Goal: Information Seeking & Learning: Learn about a topic

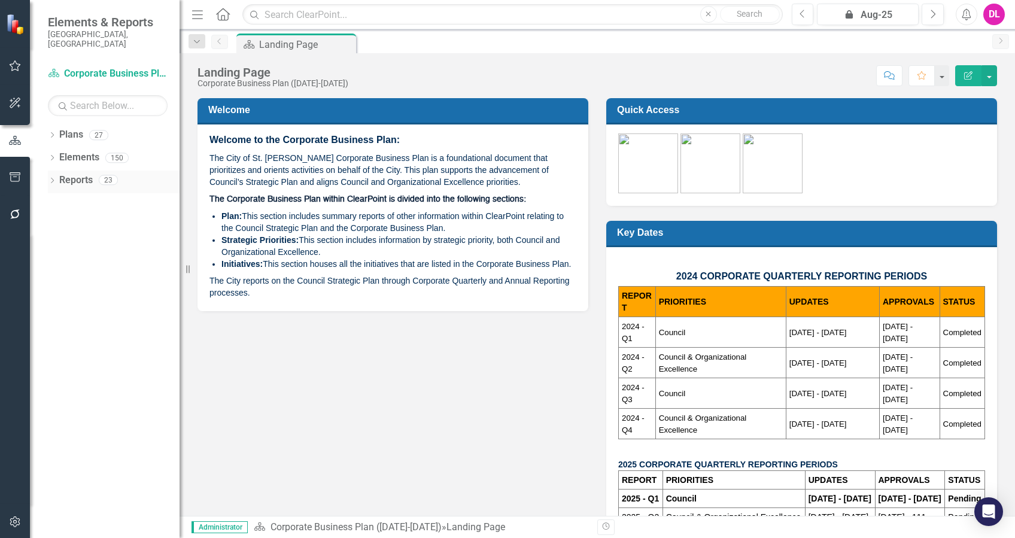
click at [53, 178] on icon "Dropdown" at bounding box center [52, 181] width 8 height 7
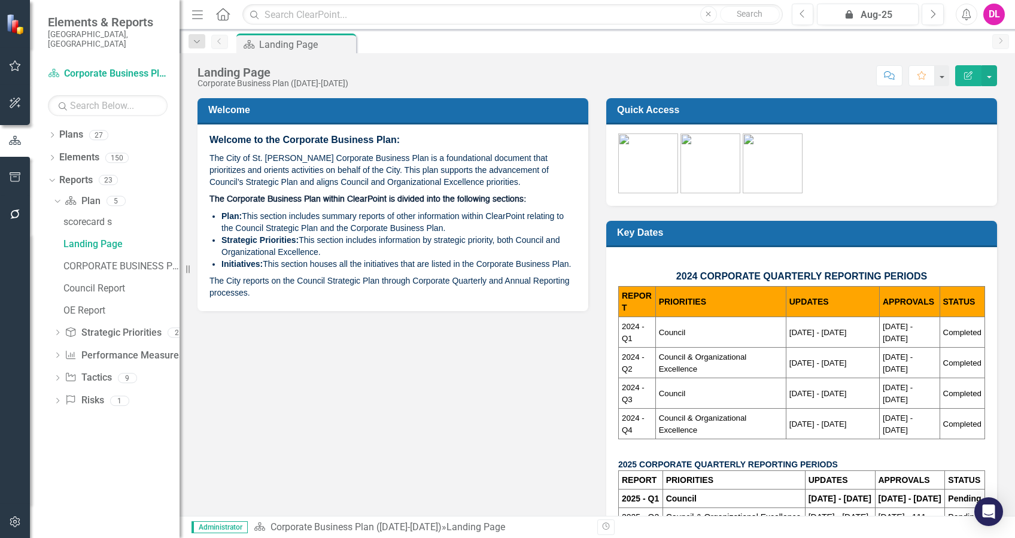
click at [13, 223] on button "button" at bounding box center [15, 214] width 27 height 25
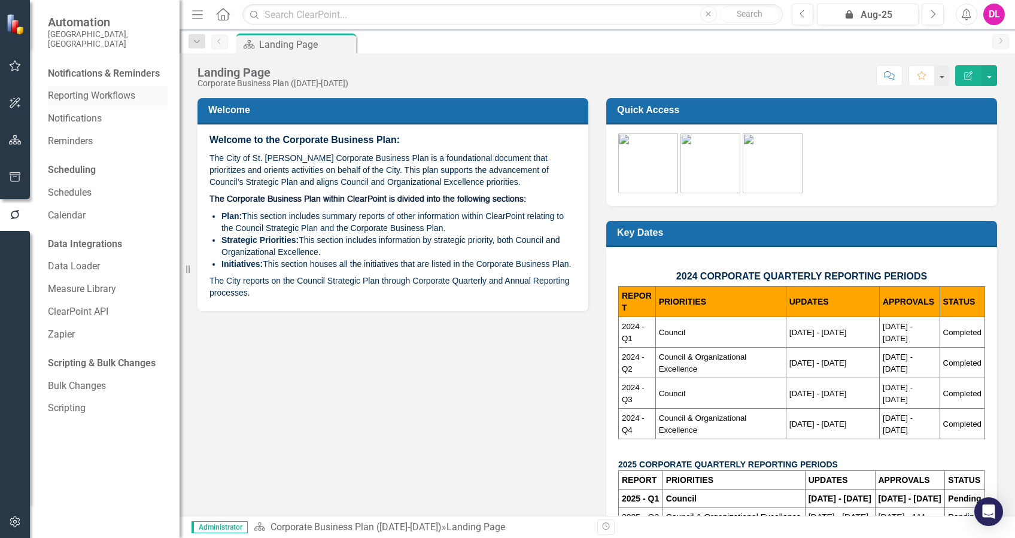
click at [114, 89] on link "Reporting Workflows" at bounding box center [108, 96] width 120 height 14
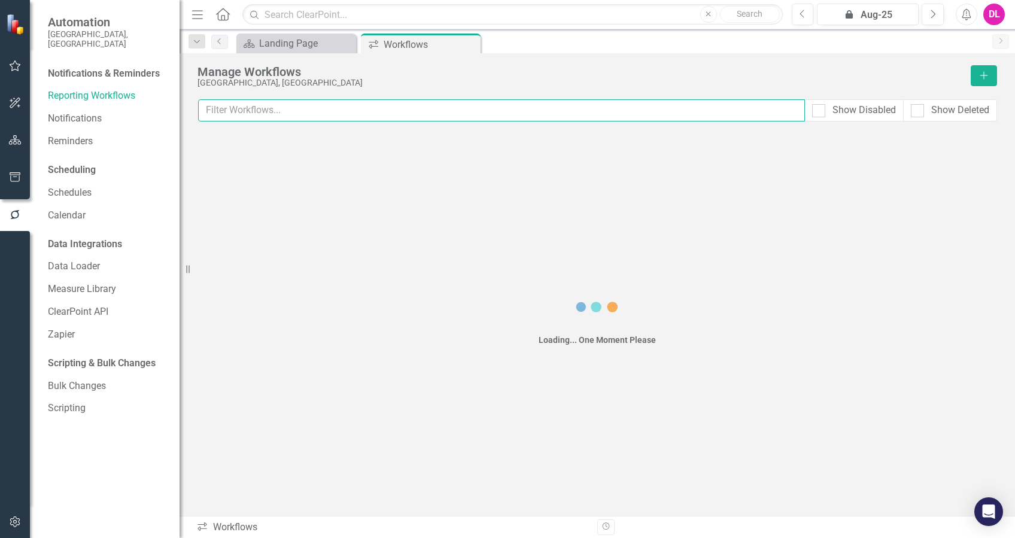
click at [333, 112] on input "text" at bounding box center [501, 110] width 607 height 22
click at [314, 109] on input "text" at bounding box center [501, 110] width 607 height 22
type input "green"
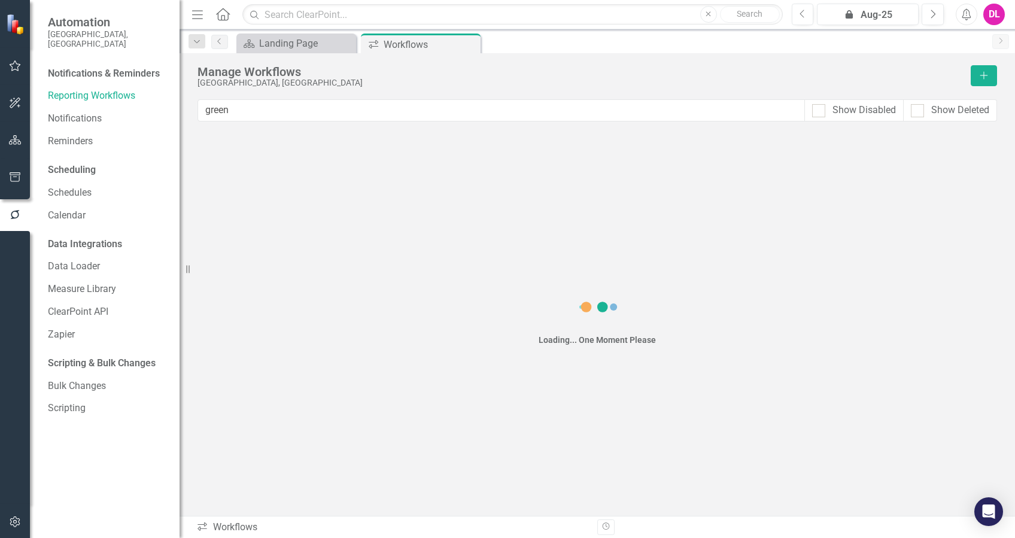
click at [490, 231] on div "Loading... One Moment Please" at bounding box center [596, 316] width 799 height 373
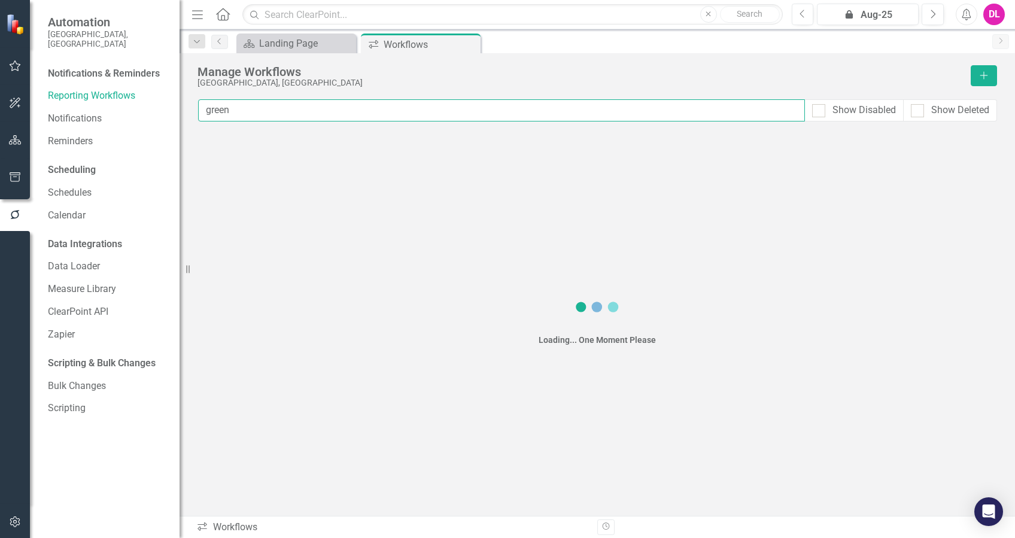
click at [267, 110] on input "green" at bounding box center [501, 110] width 607 height 22
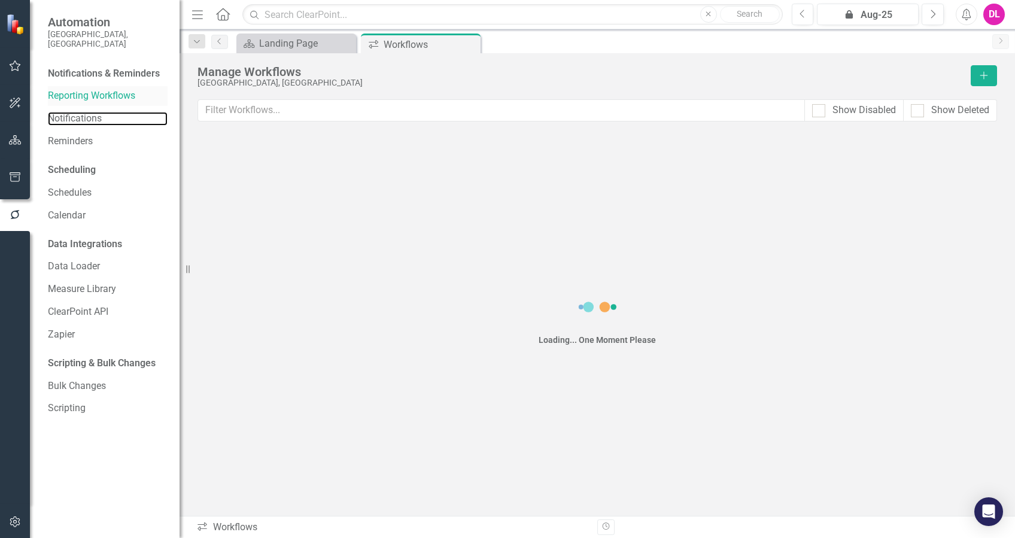
drag, startPoint x: 82, startPoint y: 105, endPoint x: 86, endPoint y: 95, distance: 11.6
click at [82, 112] on link "Notifications" at bounding box center [108, 119] width 120 height 14
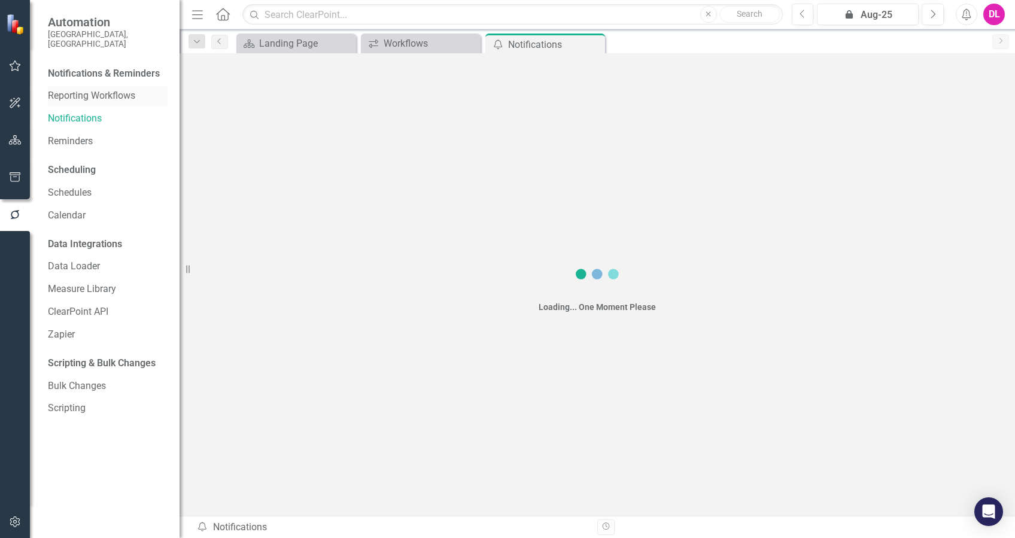
click at [90, 89] on link "Reporting Workflows" at bounding box center [108, 96] width 120 height 14
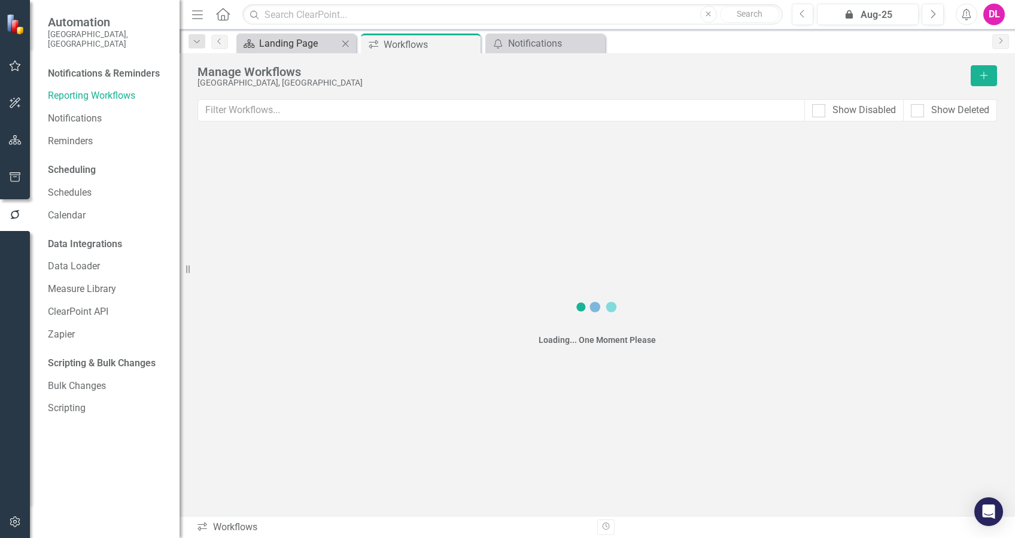
click at [290, 44] on div "Landing Page" at bounding box center [298, 43] width 79 height 15
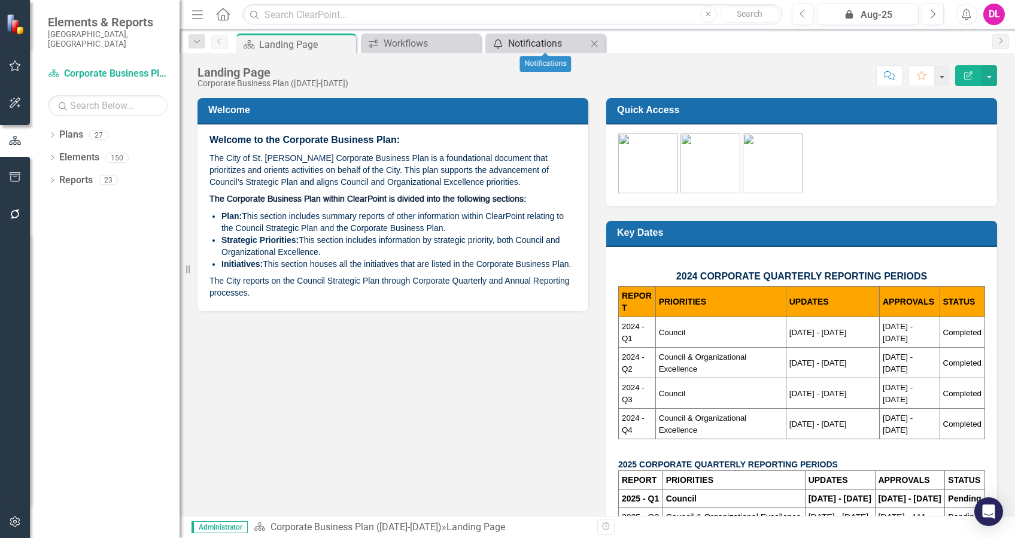
click at [560, 46] on div "Notifications" at bounding box center [547, 43] width 79 height 15
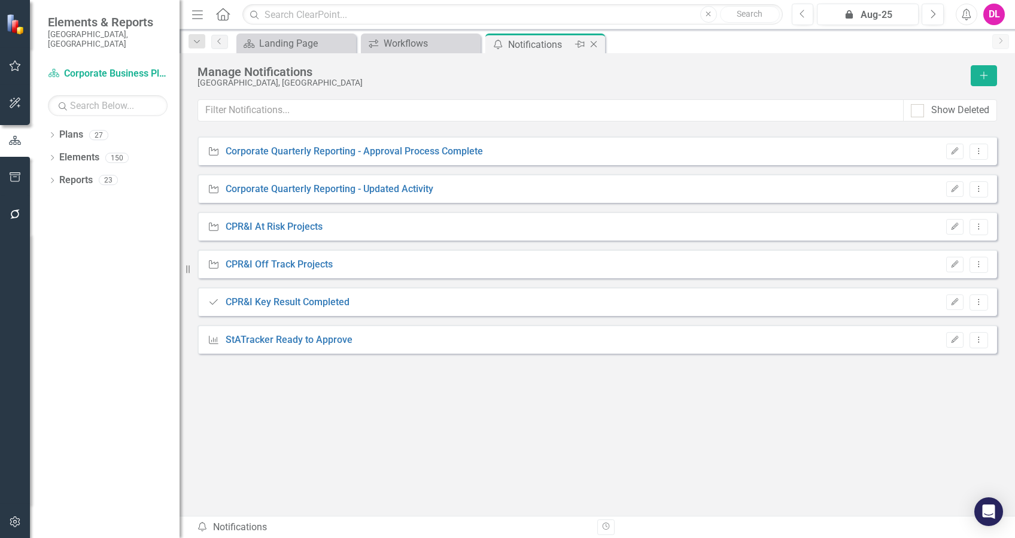
click at [594, 45] on icon "Close" at bounding box center [593, 44] width 12 height 10
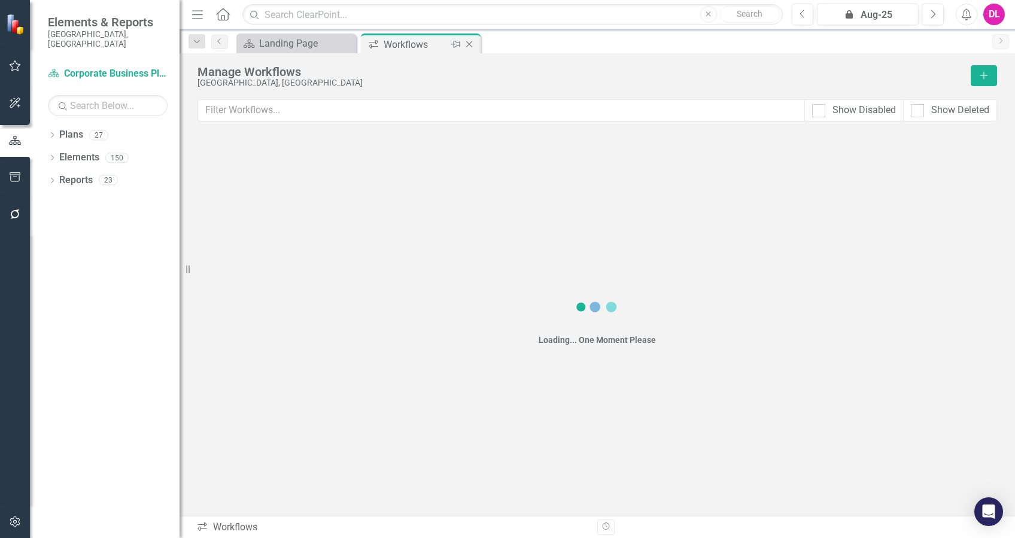
click at [413, 43] on div "Workflows" at bounding box center [415, 44] width 64 height 15
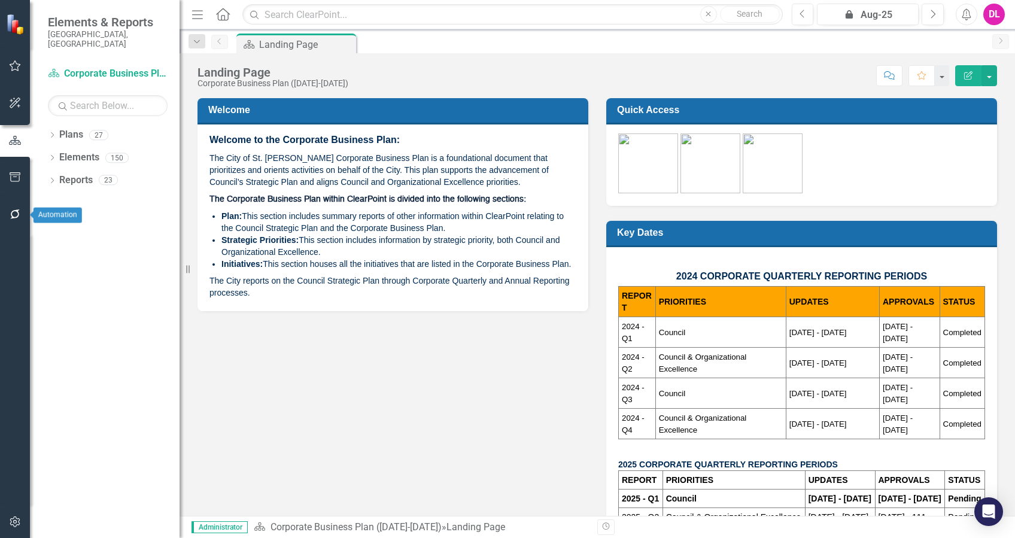
click at [13, 217] on icon "button" at bounding box center [15, 214] width 10 height 10
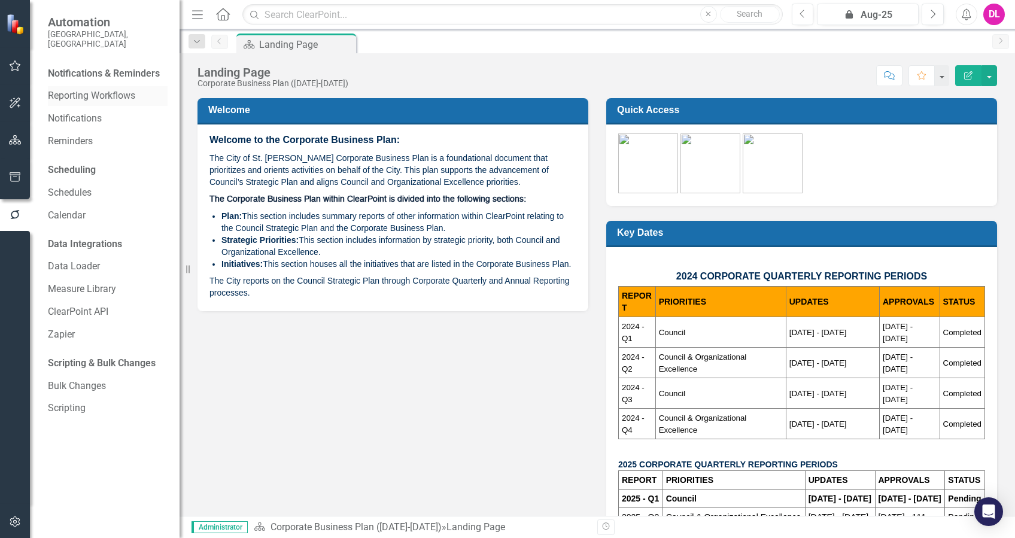
click at [114, 90] on link "Reporting Workflows" at bounding box center [108, 96] width 120 height 14
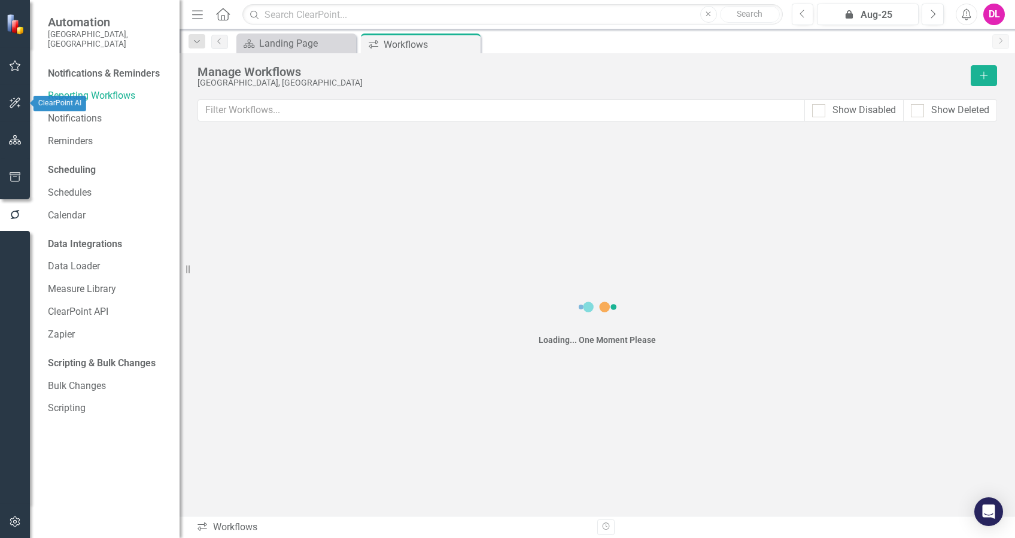
click at [16, 98] on icon "button" at bounding box center [15, 103] width 13 height 10
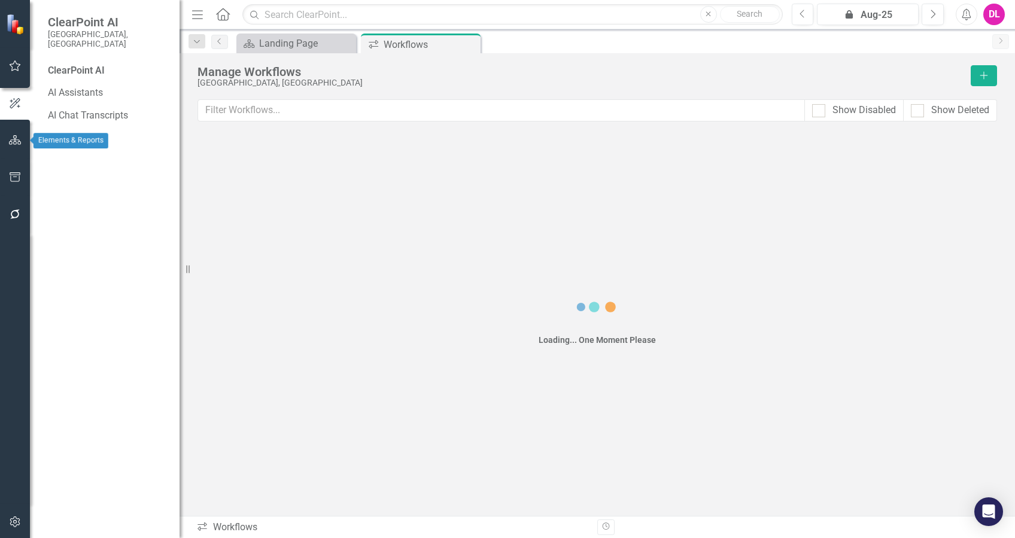
click at [16, 136] on icon "button" at bounding box center [15, 140] width 13 height 10
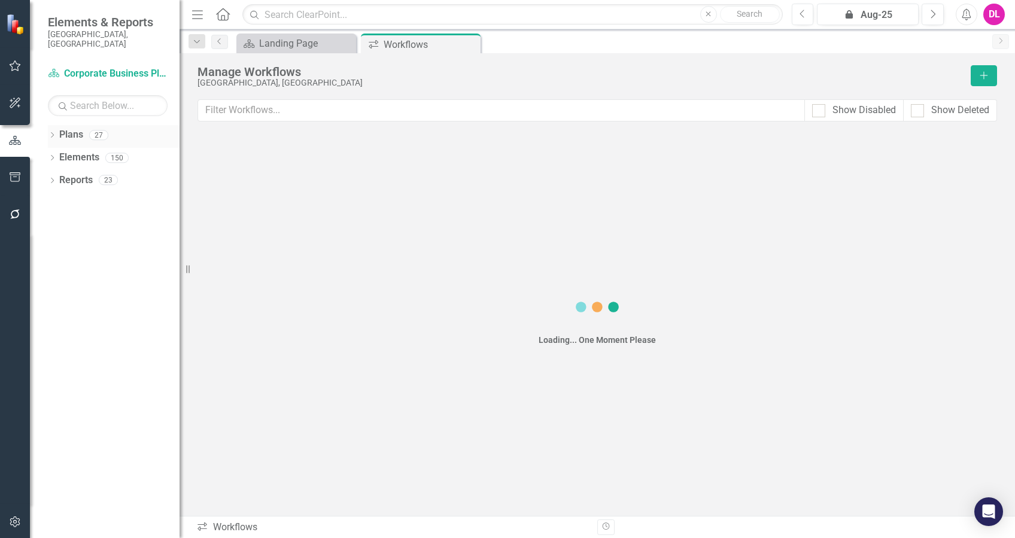
click at [62, 128] on link "Plans" at bounding box center [71, 135] width 24 height 14
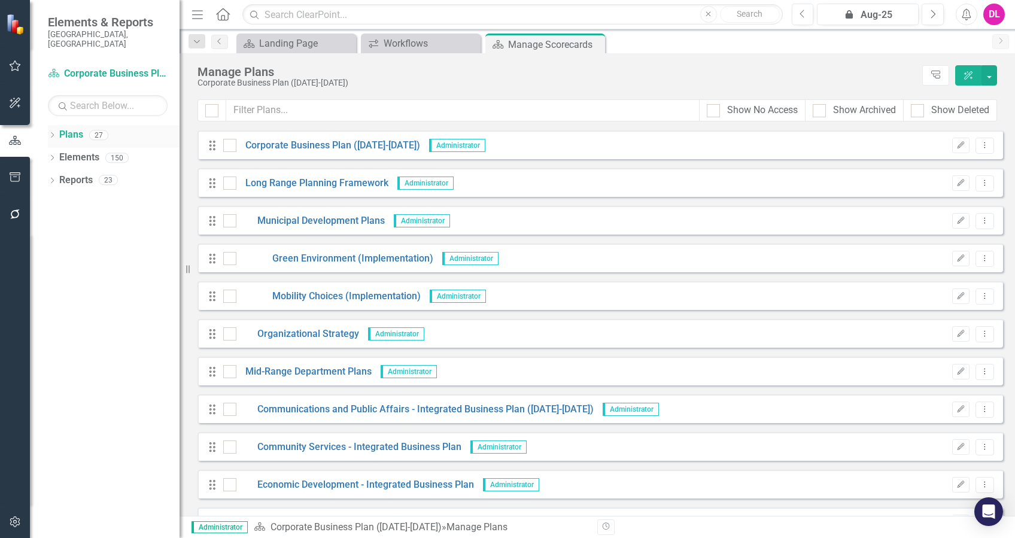
click at [48, 132] on div "Dropdown" at bounding box center [52, 137] width 8 height 10
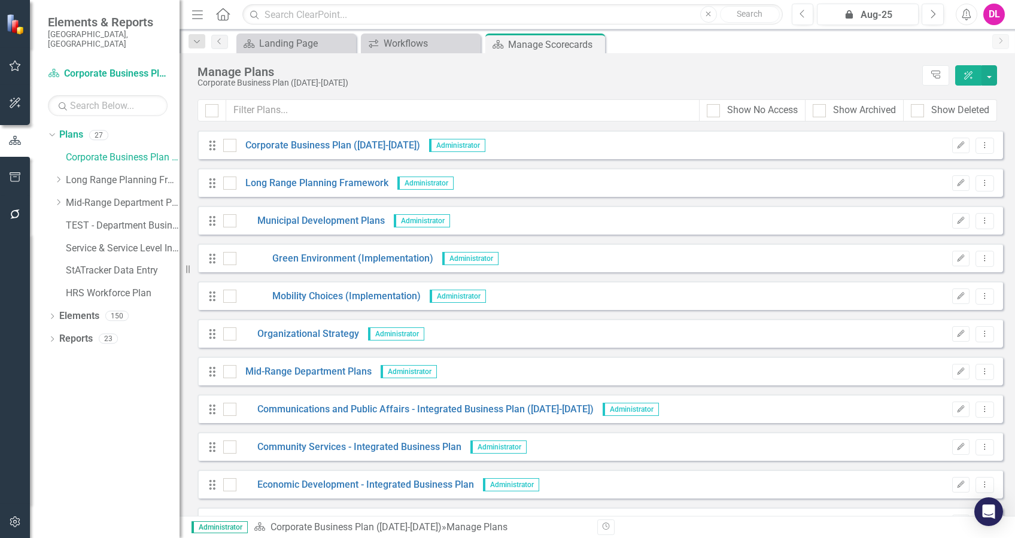
scroll to position [80, 0]
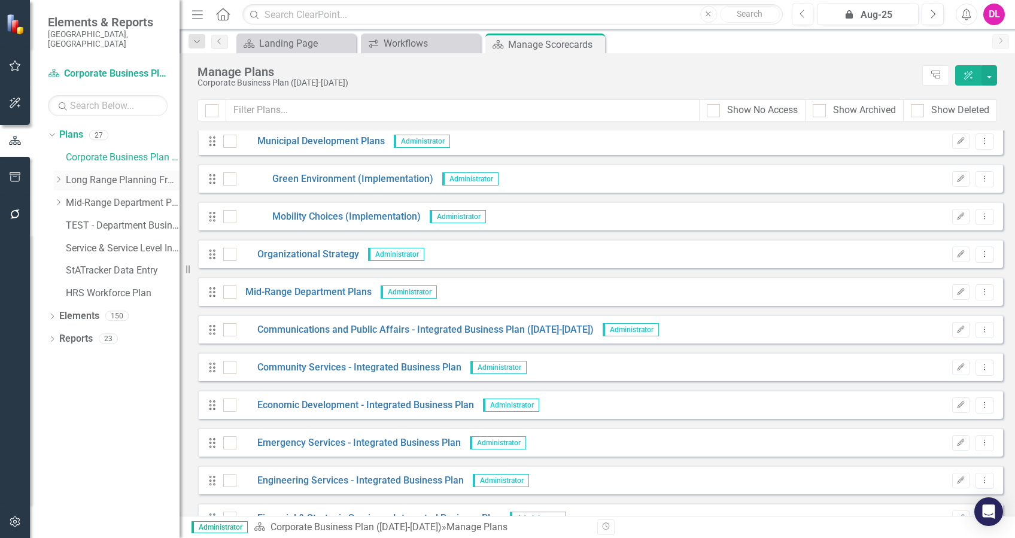
click at [61, 176] on icon "Dropdown" at bounding box center [58, 179] width 9 height 7
click at [87, 173] on link "Long Range Planning Framework" at bounding box center [123, 180] width 114 height 14
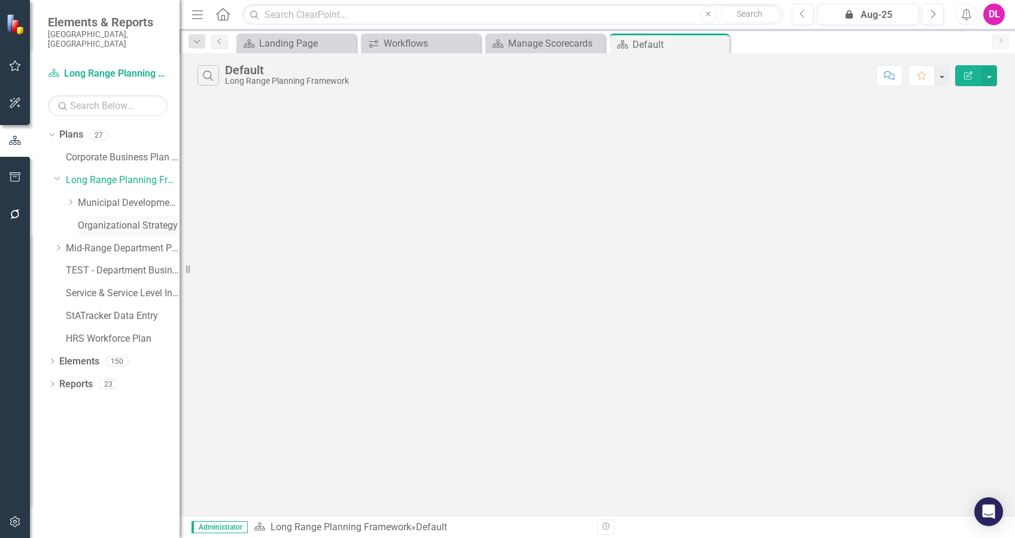
click at [81, 219] on link "Organizational Strategy" at bounding box center [129, 226] width 102 height 14
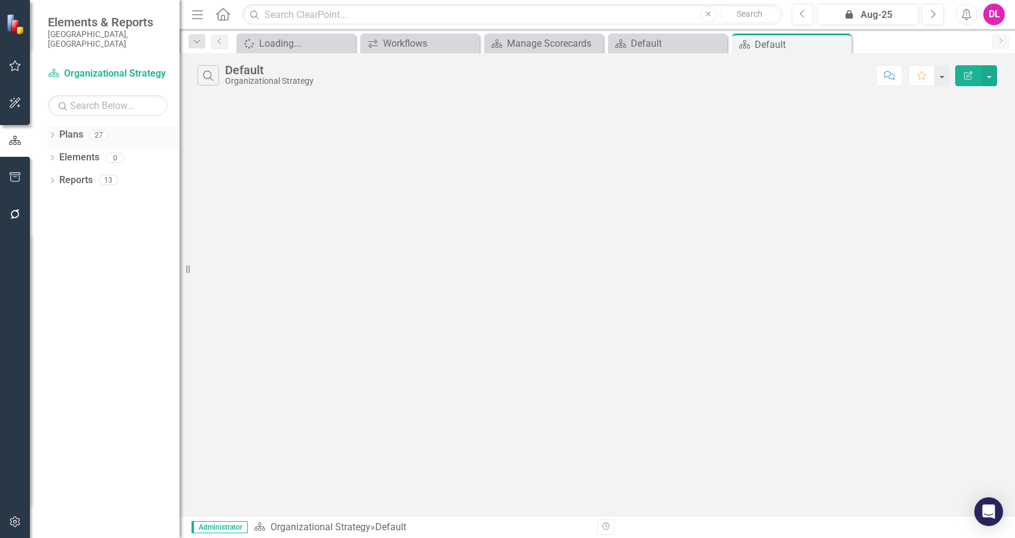
click at [54, 133] on icon "Dropdown" at bounding box center [52, 136] width 8 height 7
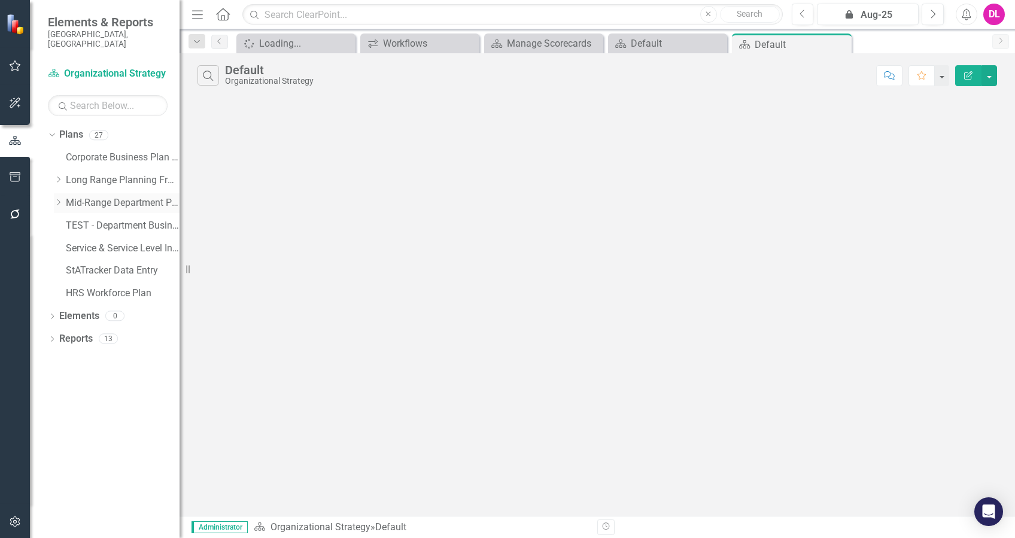
click at [56, 199] on icon "Dropdown" at bounding box center [58, 202] width 9 height 7
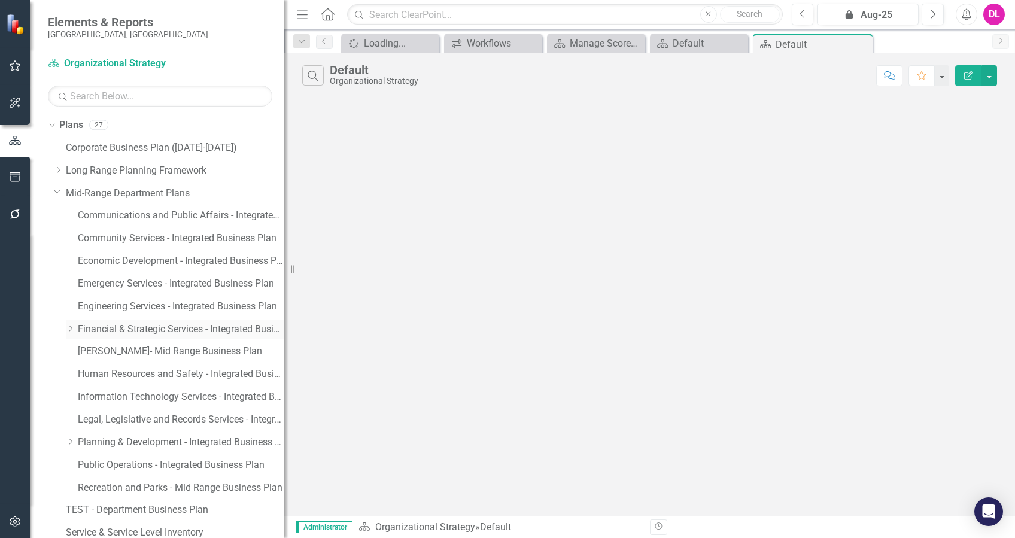
drag, startPoint x: 185, startPoint y: 264, endPoint x: 244, endPoint y: 330, distance: 88.5
click at [285, 259] on div "Resize" at bounding box center [289, 269] width 10 height 538
click at [54, 176] on div "Dropdown Long Range Planning Framework" at bounding box center [169, 171] width 231 height 20
click at [56, 191] on icon "Dropdown" at bounding box center [57, 191] width 7 height 9
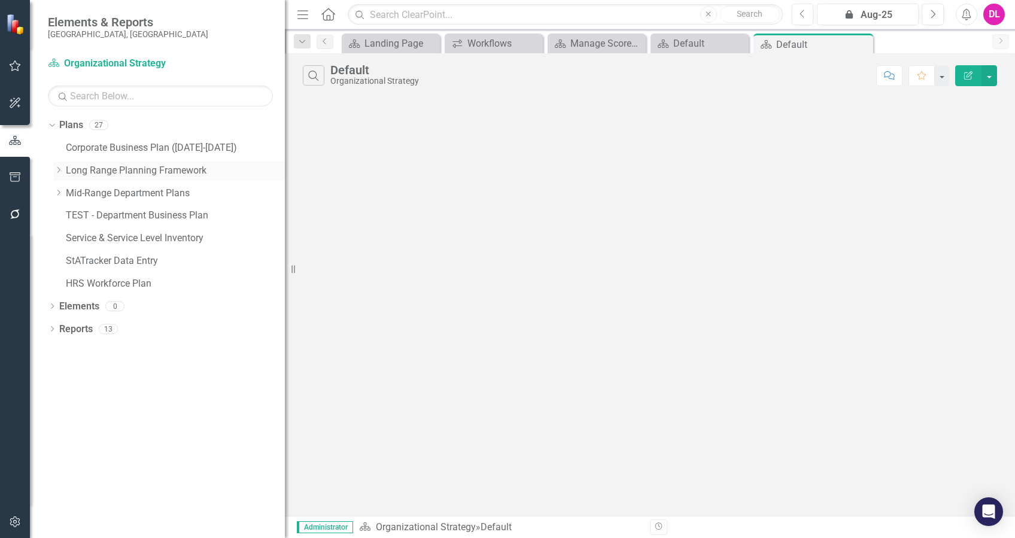
click at [59, 173] on div "Dropdown" at bounding box center [58, 171] width 9 height 10
click at [67, 185] on div "Dropdown Municipal Development Plans" at bounding box center [175, 194] width 219 height 20
click at [72, 191] on icon "Dropdown" at bounding box center [70, 192] width 9 height 7
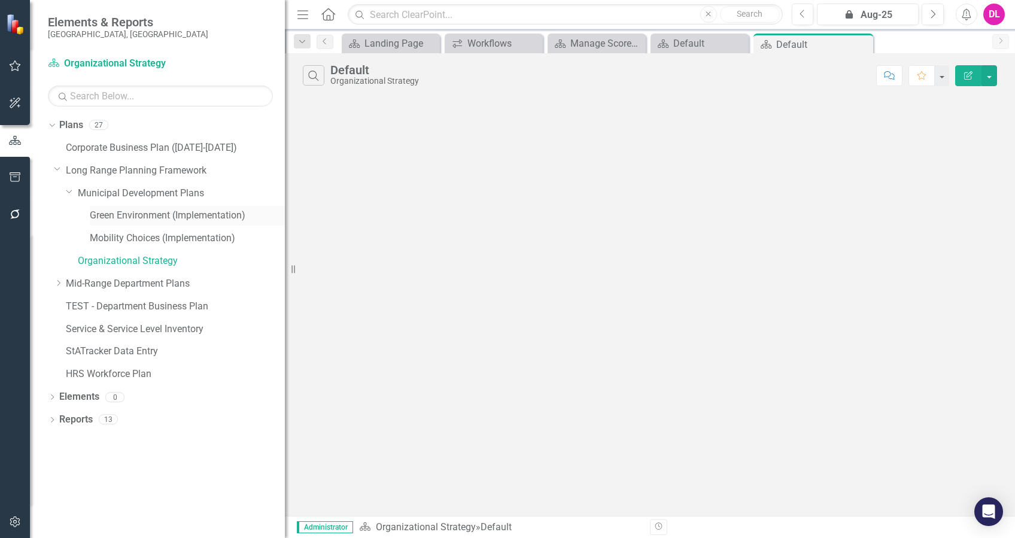
click at [148, 214] on link "Green Environment (Implementation)" at bounding box center [187, 216] width 195 height 14
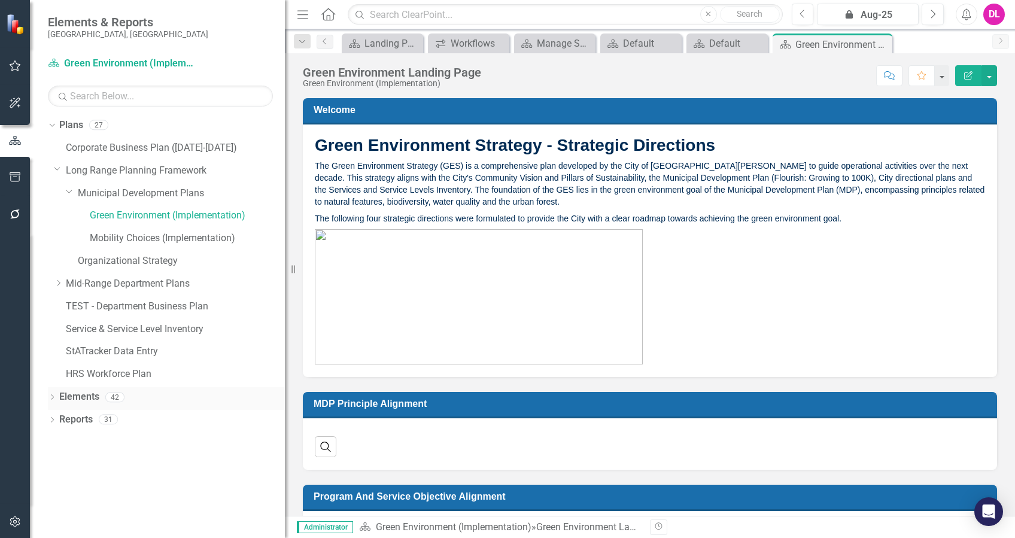
click at [53, 397] on icon at bounding box center [52, 396] width 3 height 5
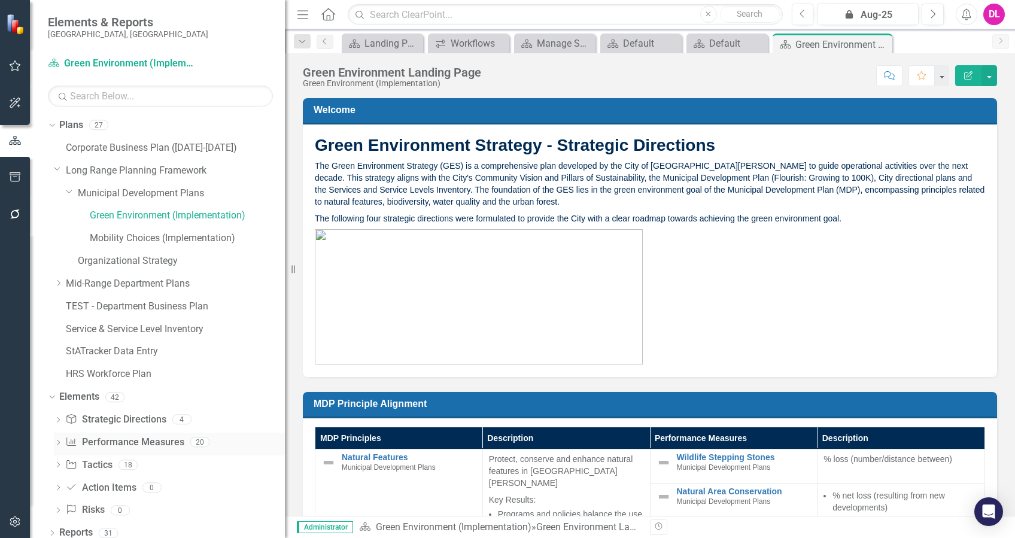
scroll to position [8, 0]
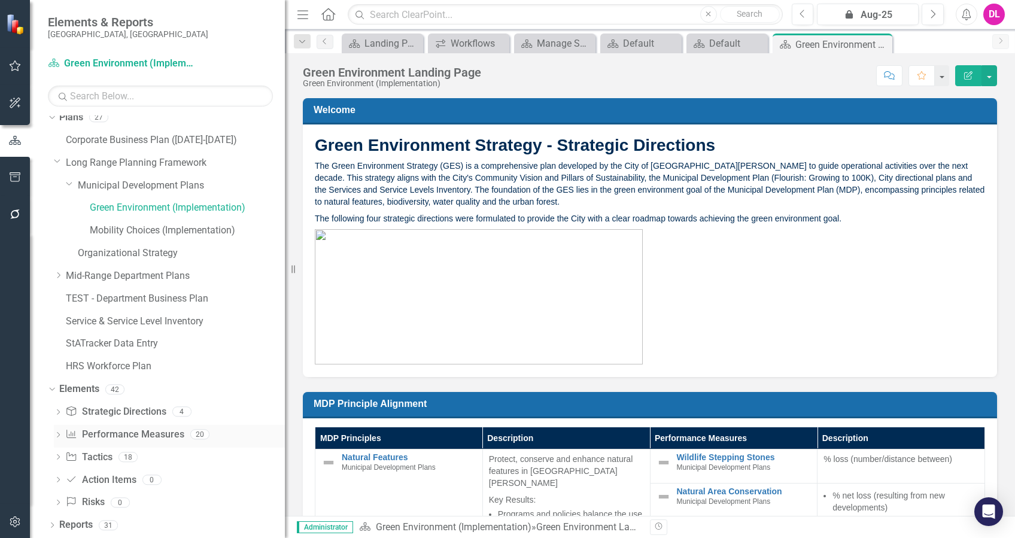
click at [59, 437] on icon "Dropdown" at bounding box center [58, 436] width 8 height 7
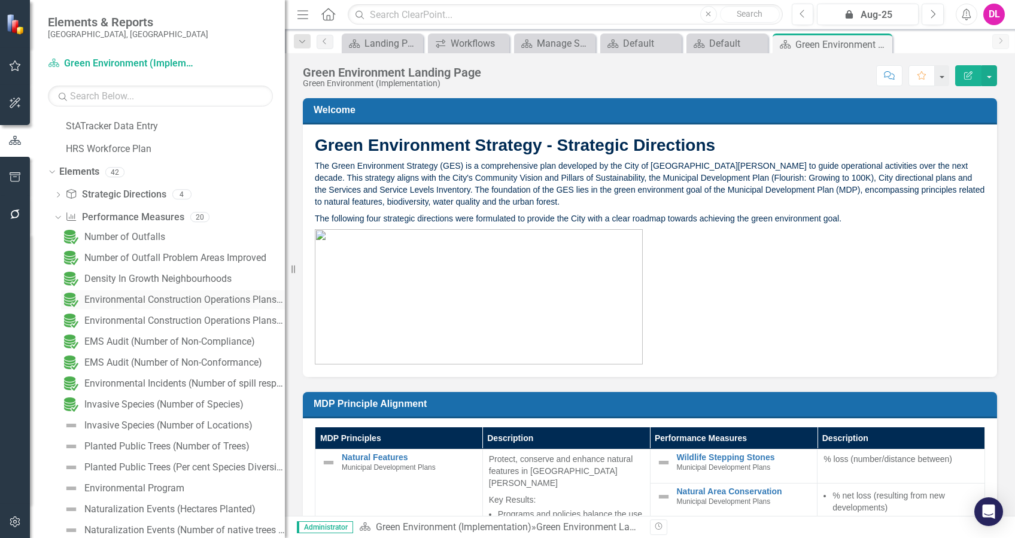
scroll to position [247, 0]
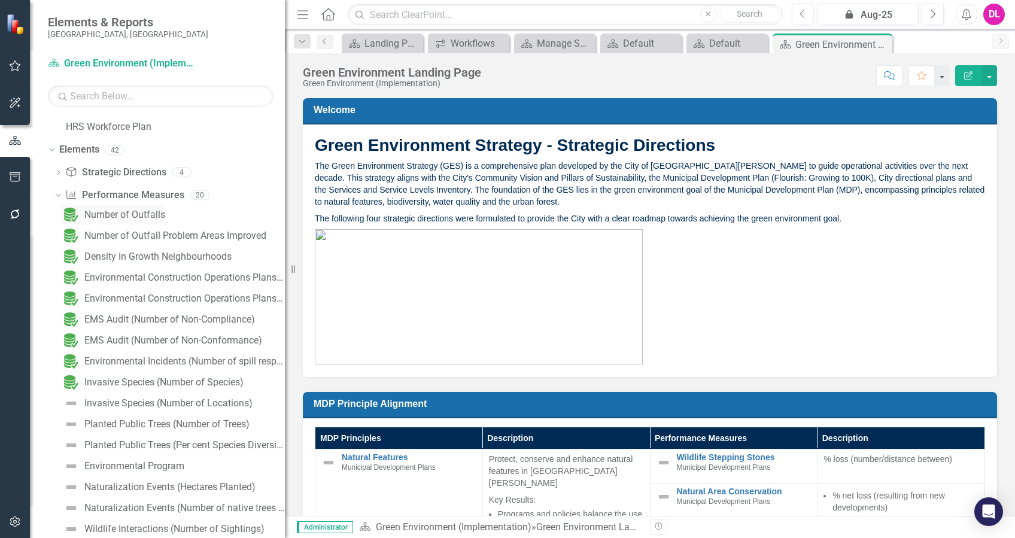
click at [114, 217] on div "Number of Outfalls" at bounding box center [124, 214] width 81 height 11
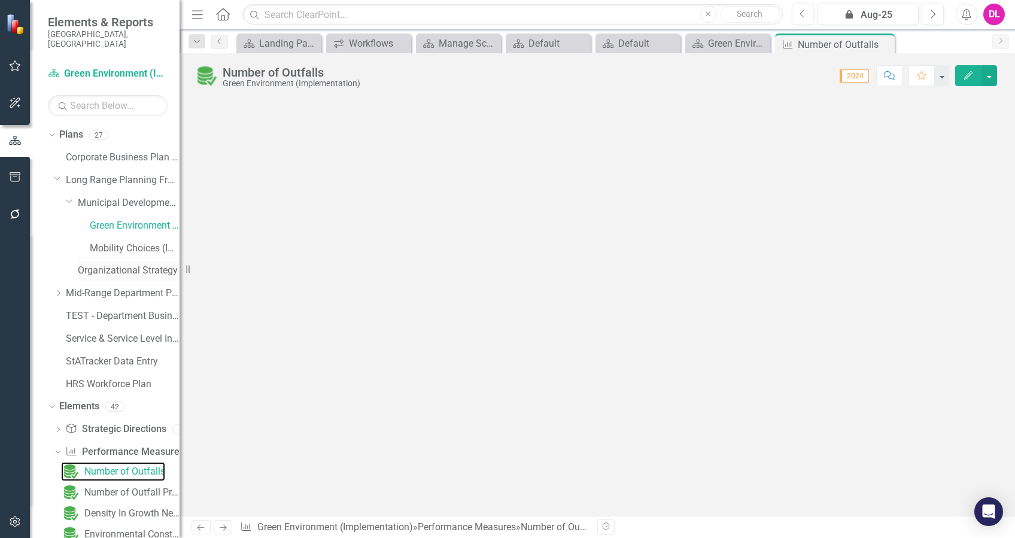
drag, startPoint x: 276, startPoint y: 266, endPoint x: 112, endPoint y: 253, distance: 165.0
click at [112, 253] on div "Elements & Reports City of St. Albert, AB Plan Green Environment (Implementatio…" at bounding box center [89, 269] width 179 height 538
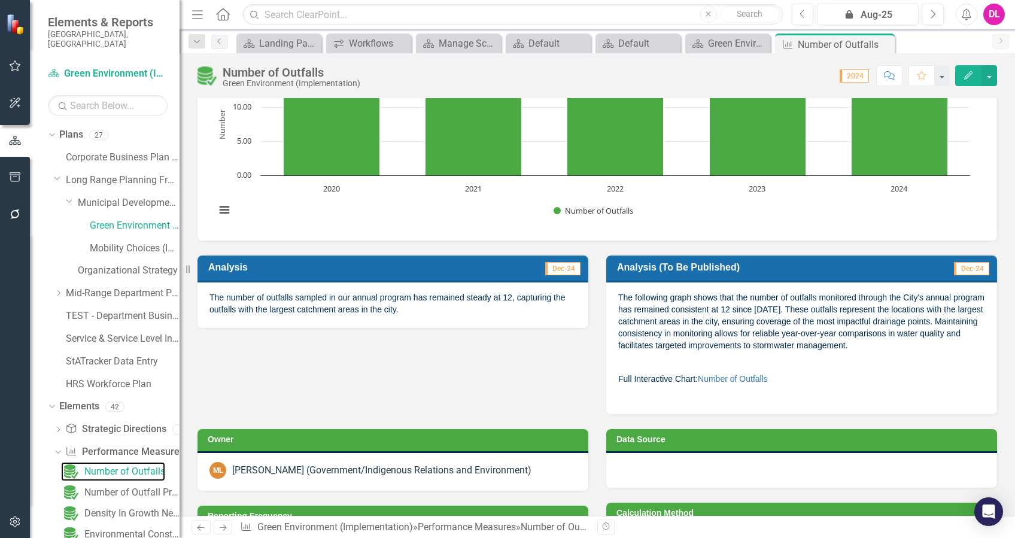
scroll to position [71, 0]
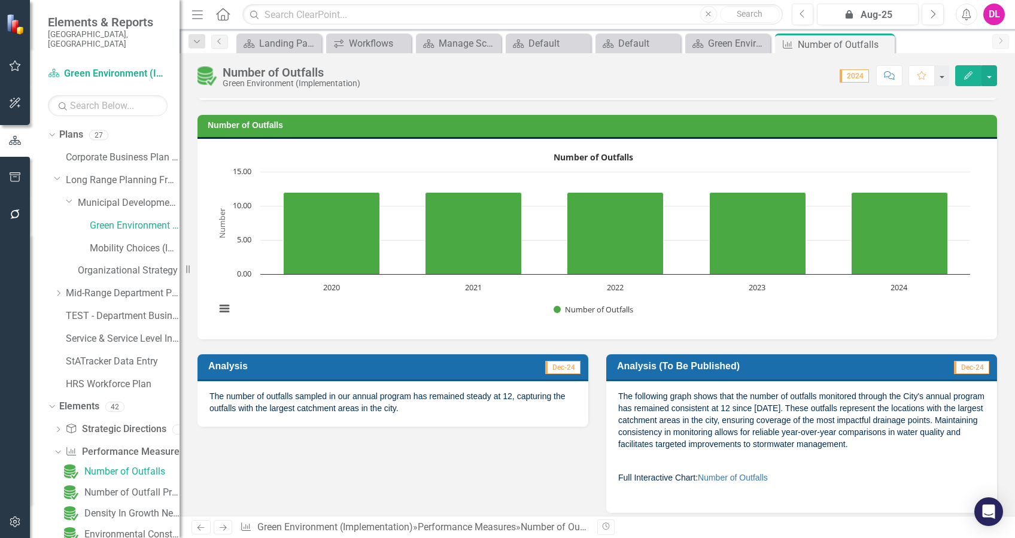
click at [470, 419] on div "The number of outfalls sampled in our annual program has remained steady at 12,…" at bounding box center [392, 403] width 391 height 45
click at [474, 410] on p "The number of outfalls sampled in our annual program has remained steady at 12,…" at bounding box center [392, 402] width 367 height 24
click at [483, 418] on div "The number of outfalls sampled in our annual program has remained steady at 12,…" at bounding box center [392, 403] width 391 height 45
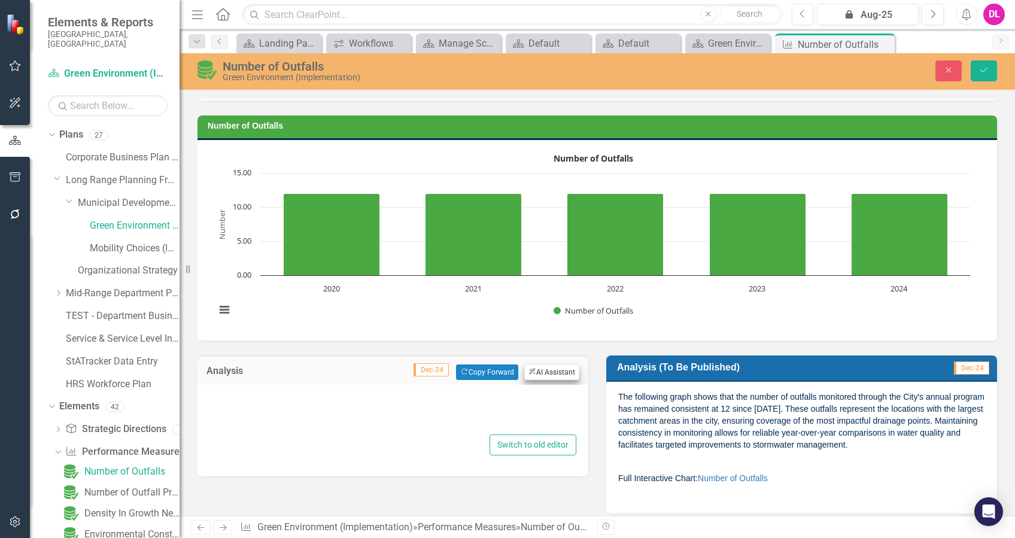
type textarea "<p>The number of outfalls sampled in our annual program has remained steady at …"
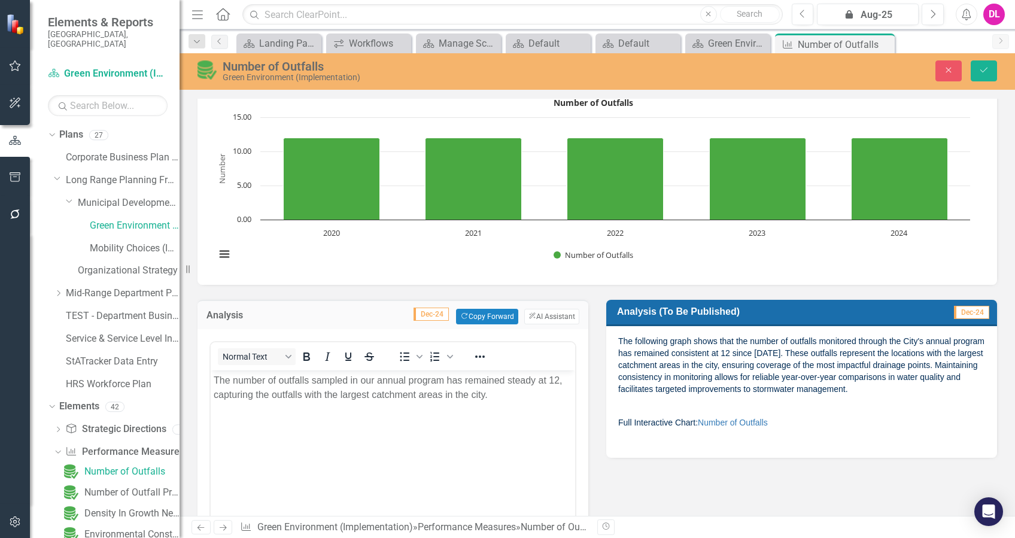
scroll to position [150, 0]
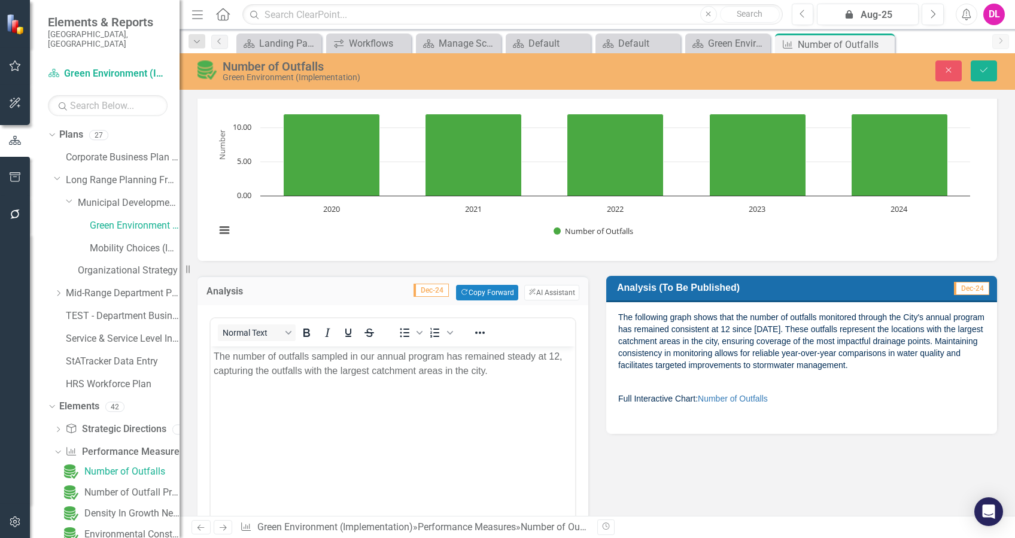
click at [623, 461] on div "Analysis Dec-24 Copy Forward Copy Forward ClearPoint AI AI Assistant <p>The num…" at bounding box center [596, 431] width 817 height 340
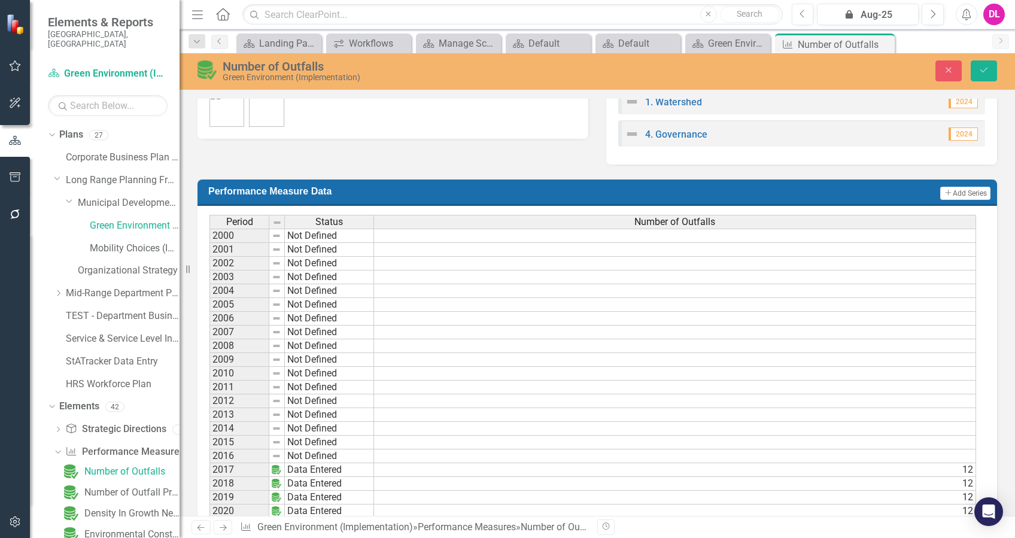
scroll to position [948, 0]
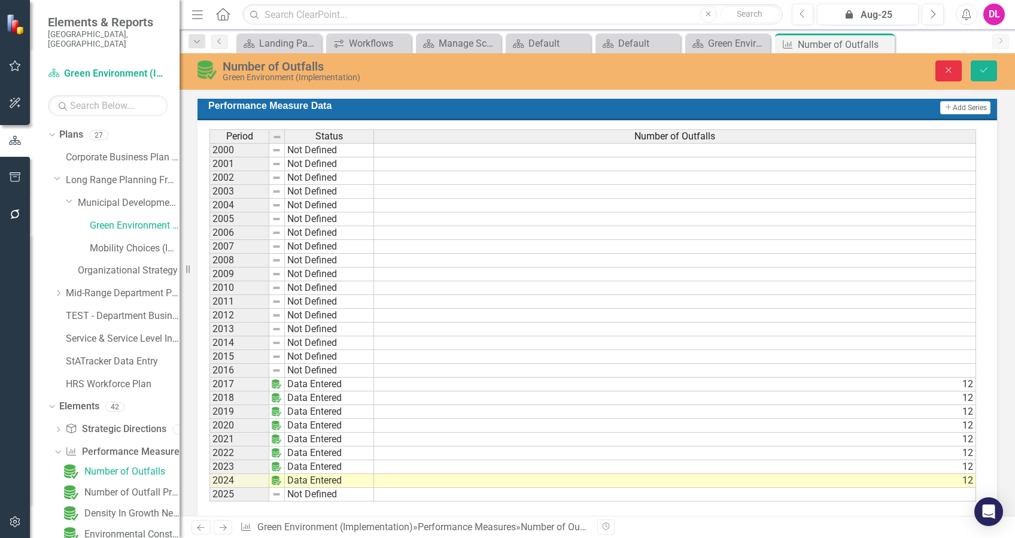
click at [950, 72] on icon "Close" at bounding box center [948, 70] width 11 height 8
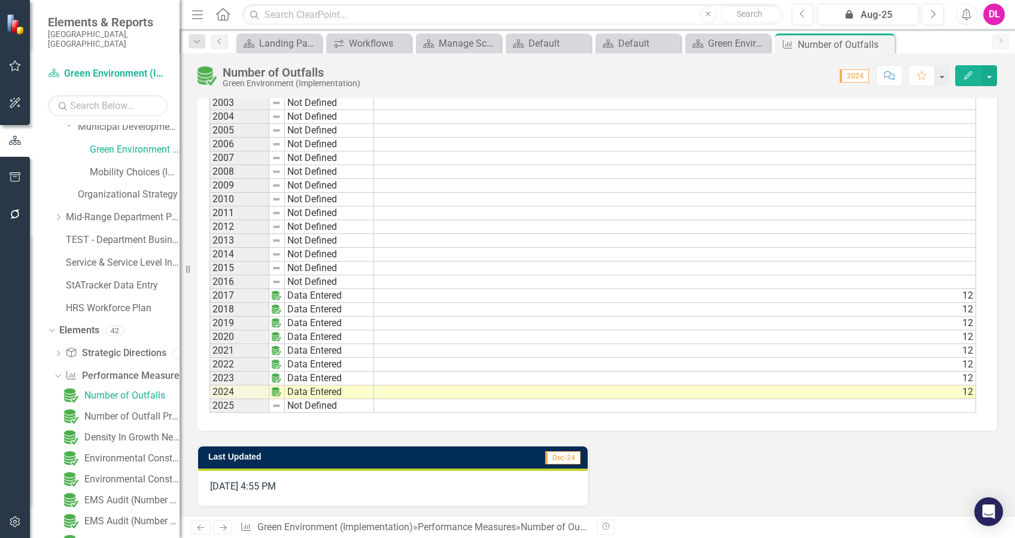
scroll to position [159, 0]
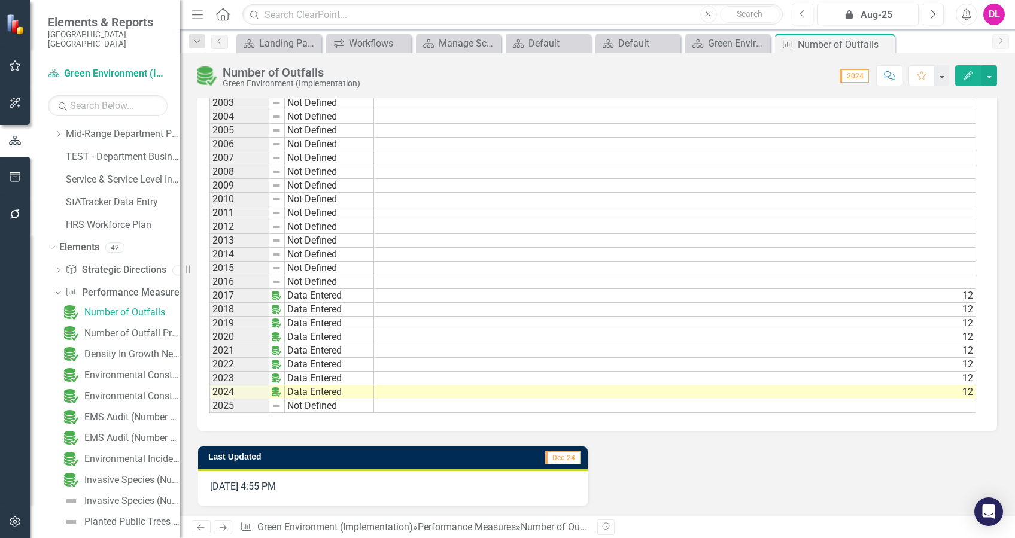
click at [43, 230] on div "Dropdown Plans 27 Corporate Business Plan (2022-2025) Dropdown Long Range Plann…" at bounding box center [105, 331] width 150 height 413
click at [48, 243] on icon "Dropdown" at bounding box center [50, 247] width 7 height 8
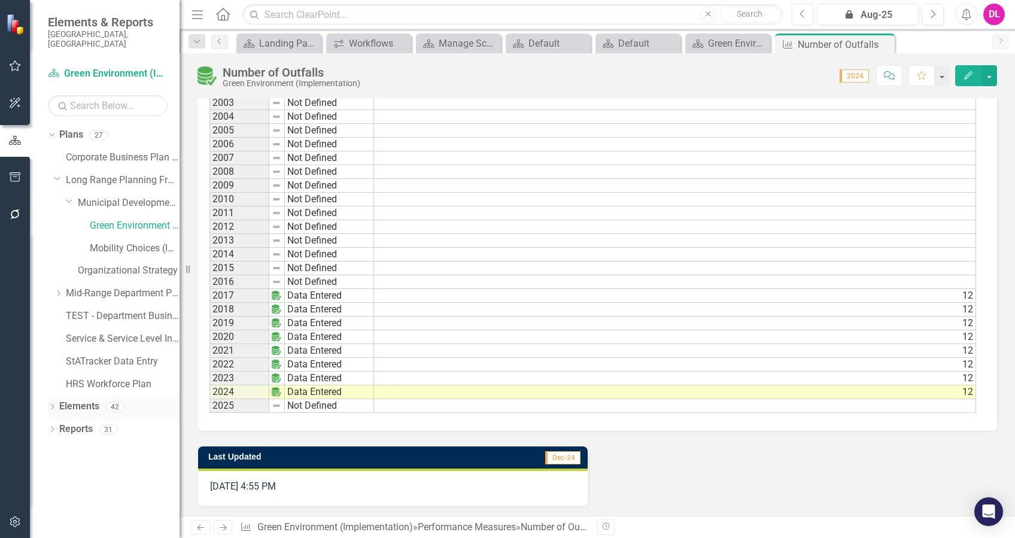
scroll to position [0, 0]
click at [53, 404] on icon at bounding box center [52, 406] width 3 height 5
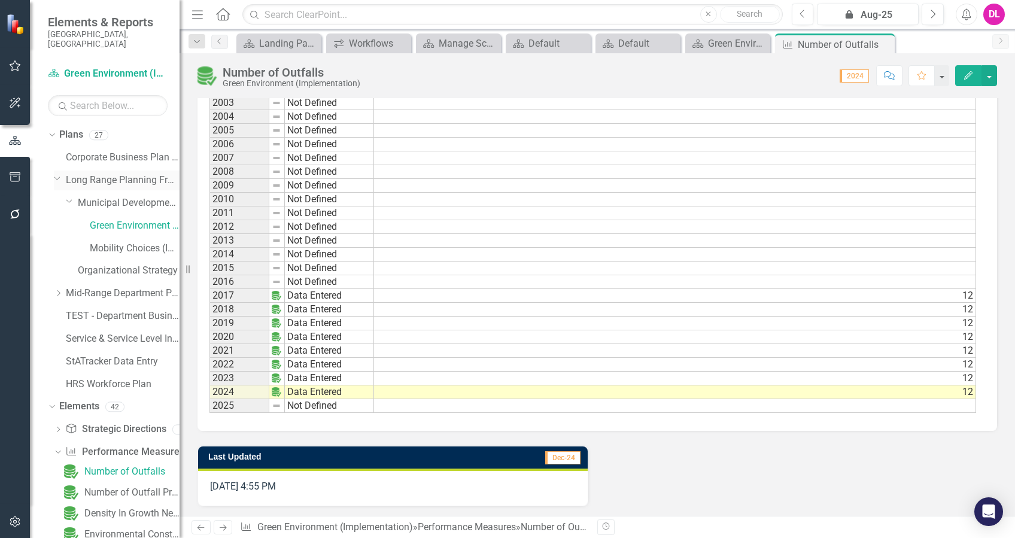
click at [58, 173] on icon "Dropdown" at bounding box center [57, 177] width 7 height 9
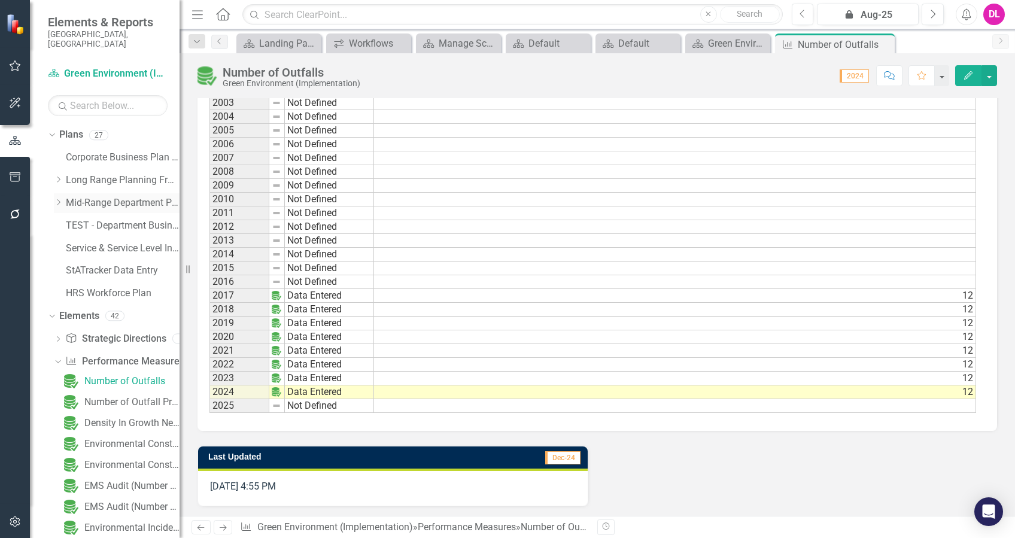
click at [58, 199] on icon "Dropdown" at bounding box center [58, 202] width 9 height 7
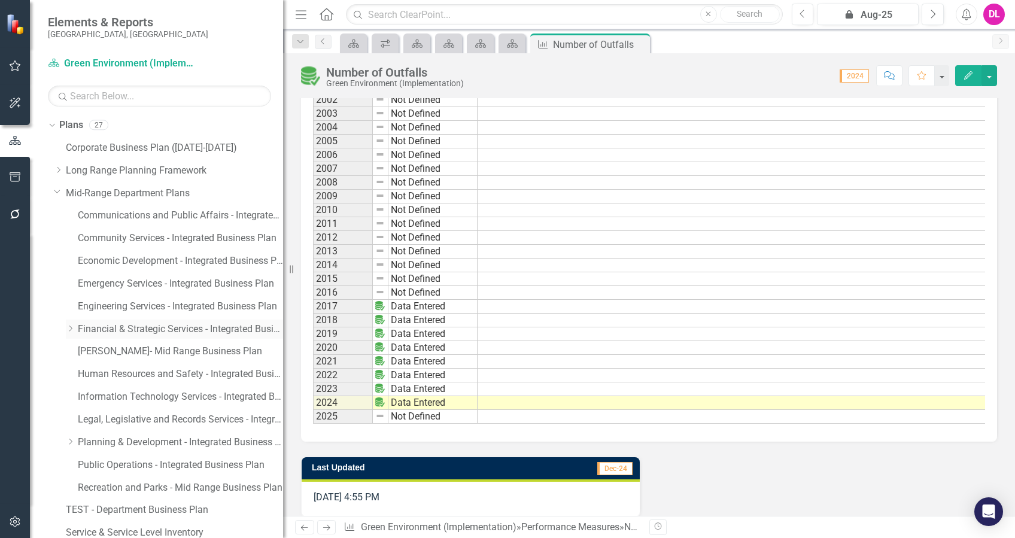
drag, startPoint x: 180, startPoint y: 380, endPoint x: 226, endPoint y: 323, distance: 72.8
click at [288, 380] on div "Resize" at bounding box center [288, 269] width 10 height 538
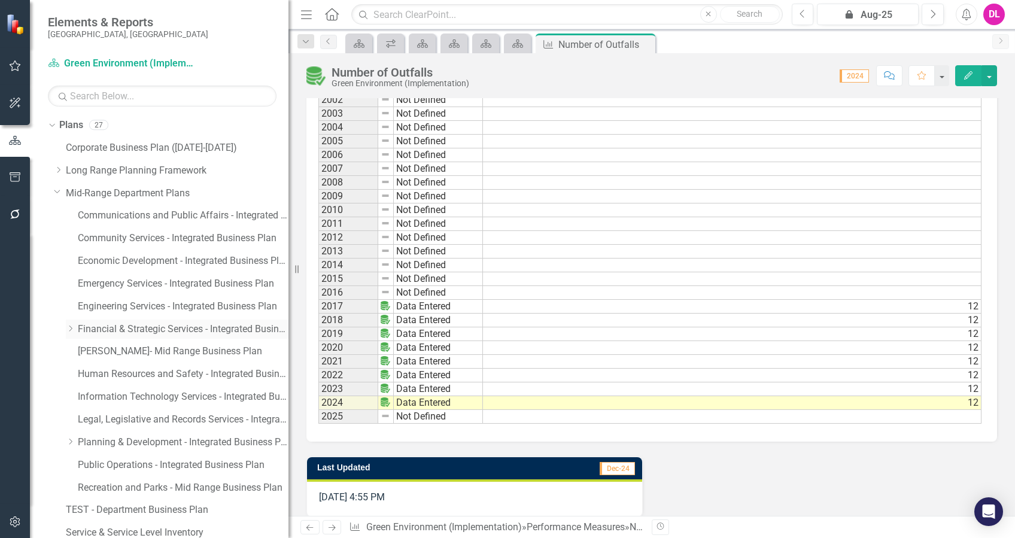
scroll to position [905, 0]
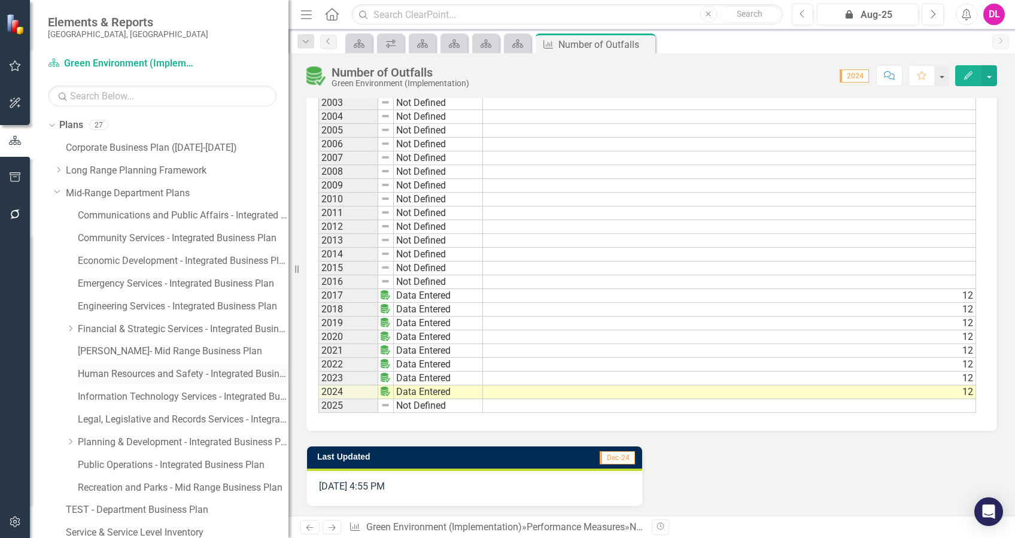
click at [201, 373] on link "Human Resources and Safety - Integrated Business Plan" at bounding box center [183, 374] width 211 height 14
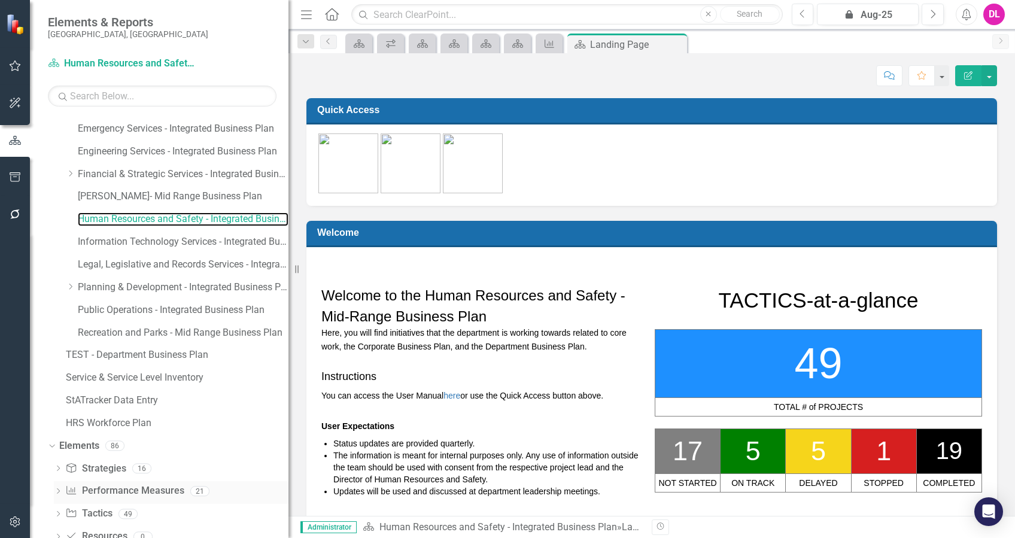
scroll to position [211, 0]
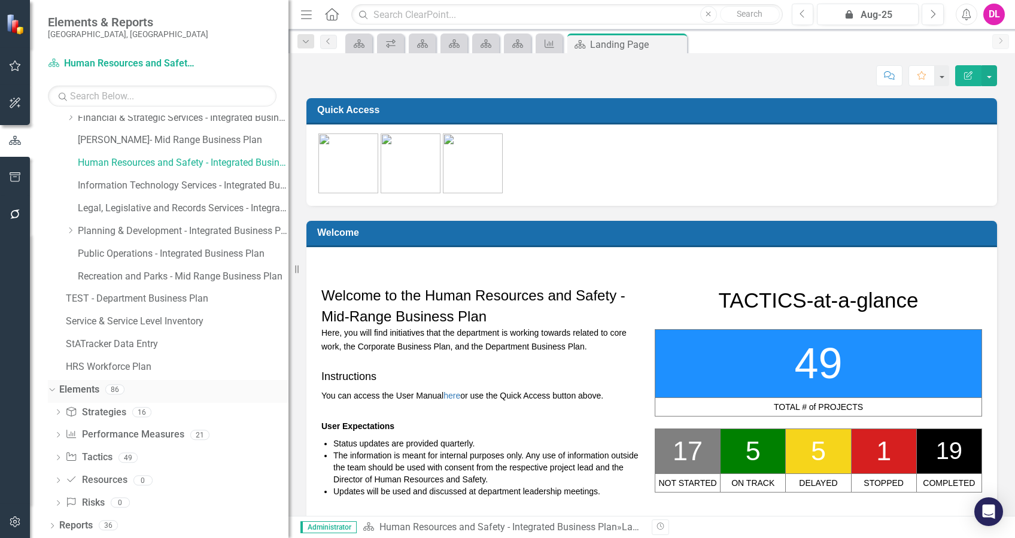
click at [54, 386] on div "Dropdown" at bounding box center [50, 389] width 10 height 8
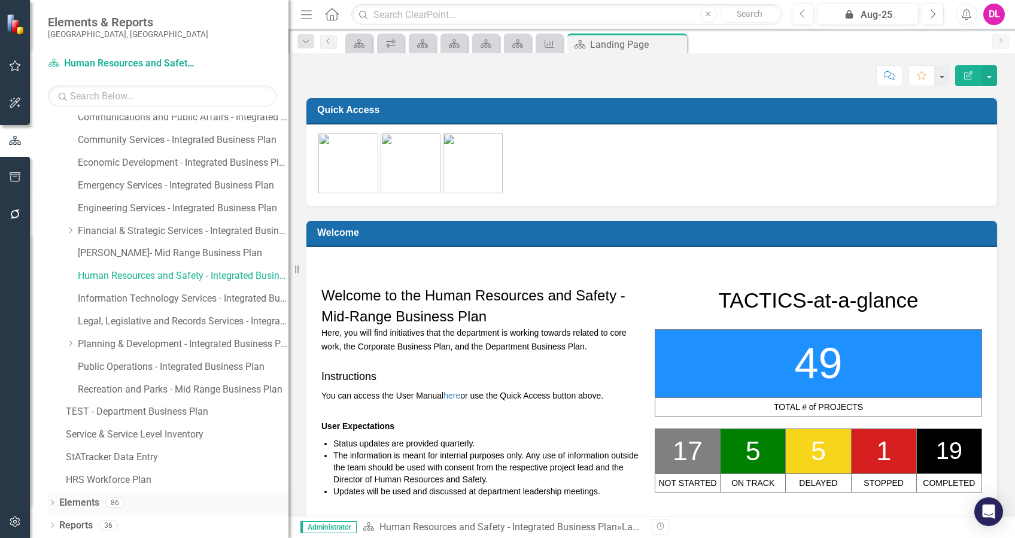
scroll to position [98, 0]
click at [54, 525] on icon "Dropdown" at bounding box center [52, 526] width 8 height 7
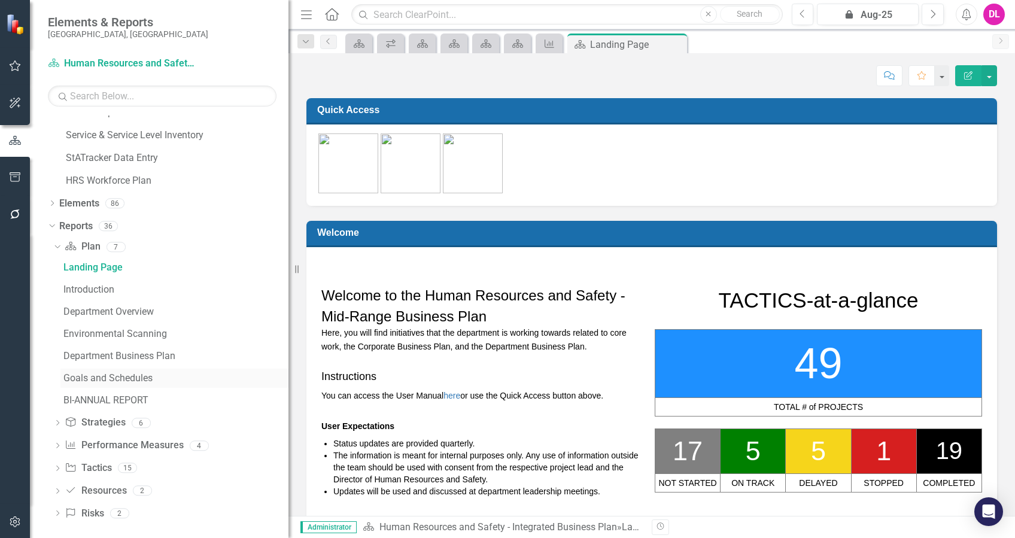
scroll to position [403, 0]
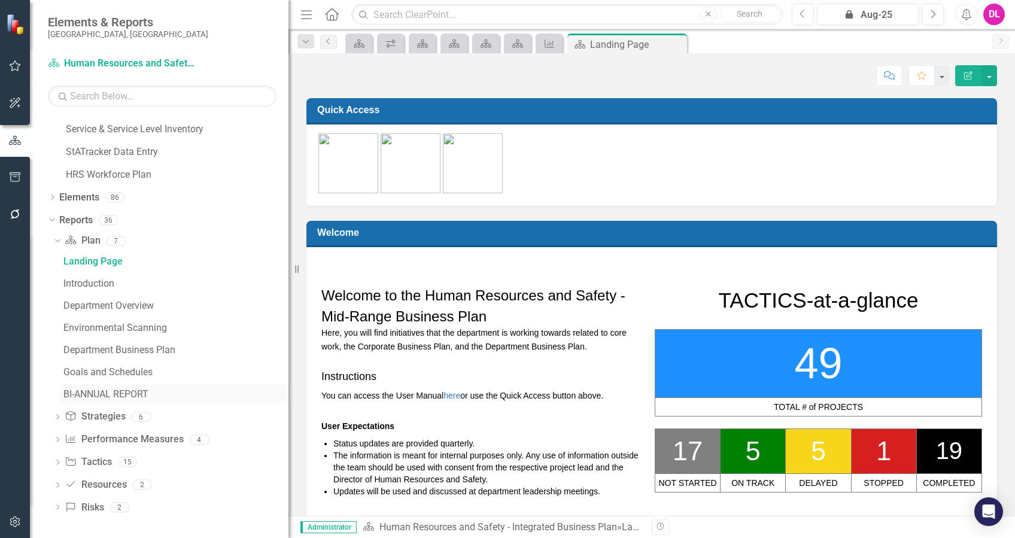
click at [139, 397] on div "BI-ANNUAL REPORT" at bounding box center [175, 394] width 225 height 11
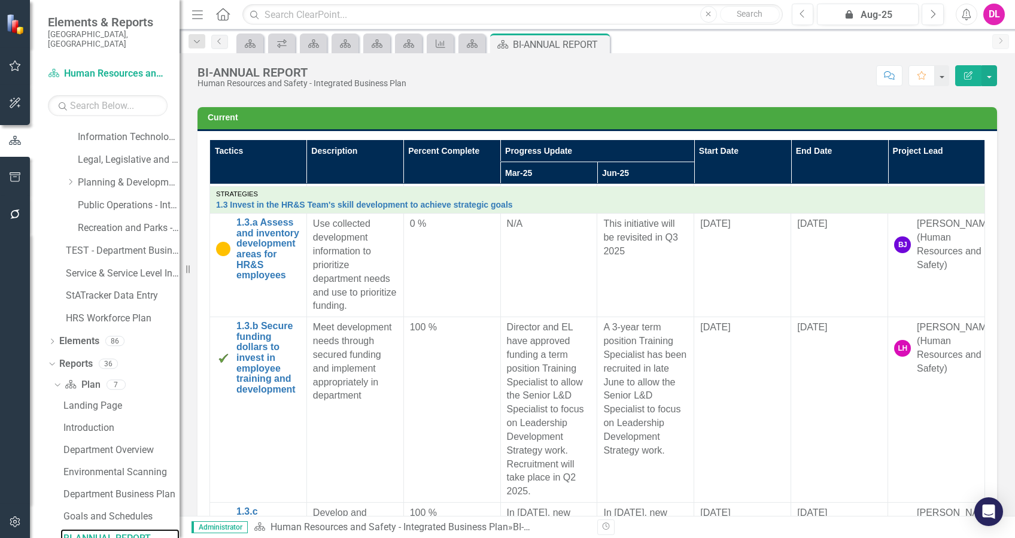
scroll to position [818, 0]
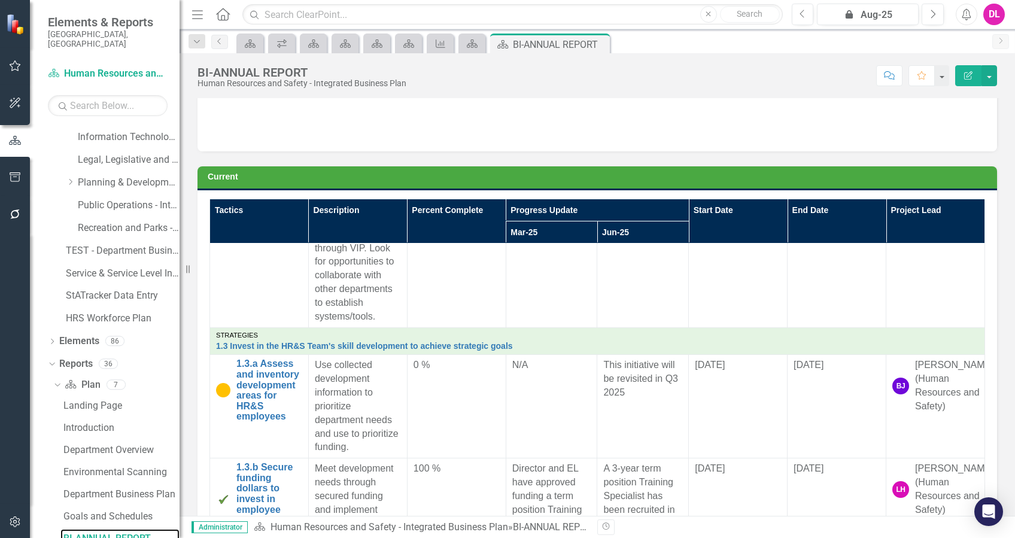
drag, startPoint x: 292, startPoint y: 264, endPoint x: 52, endPoint y: 282, distance: 240.6
click at [52, 282] on div "Elements & Reports City of St. Albert, AB Plan Human Resources and Safety - Int…" at bounding box center [89, 269] width 179 height 538
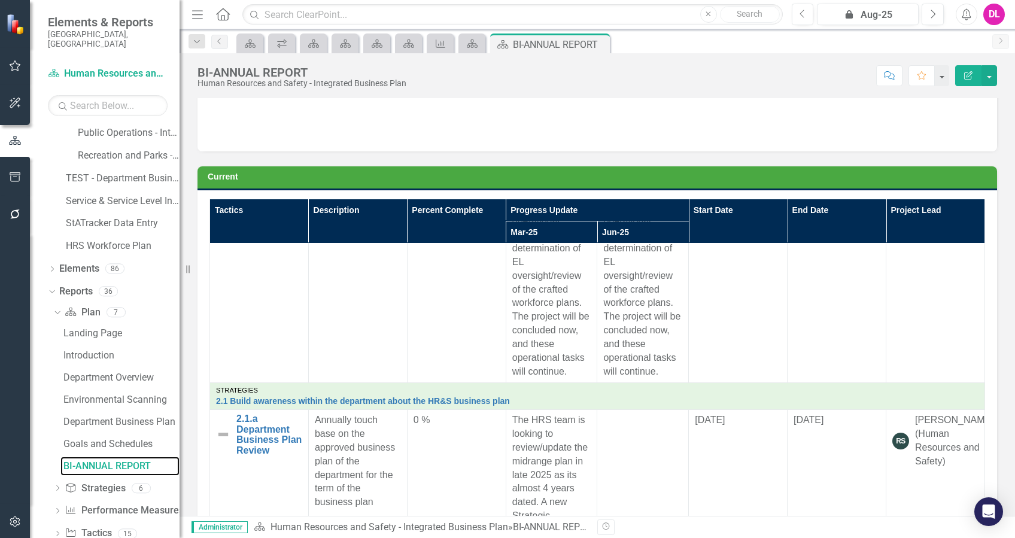
scroll to position [403, 0]
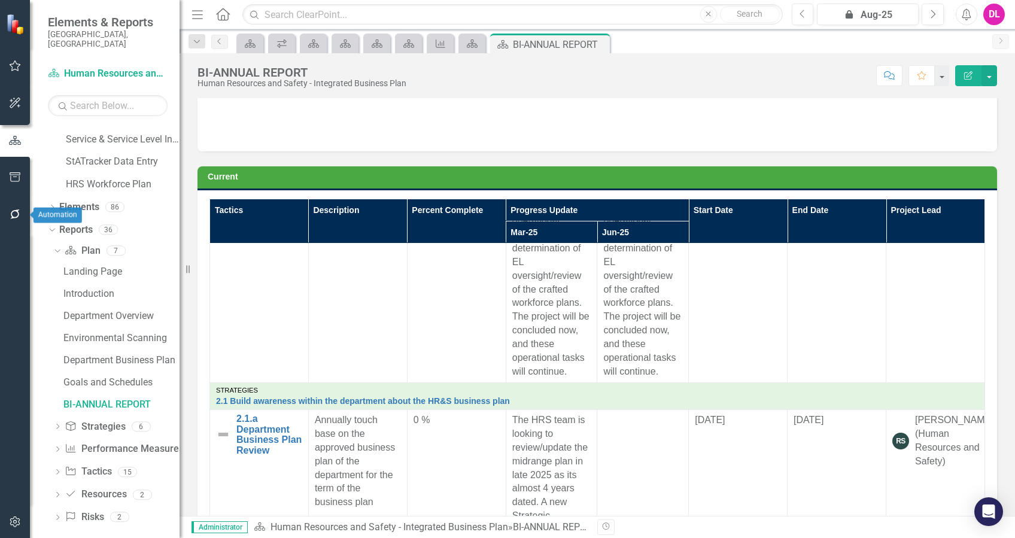
click at [16, 215] on icon "button" at bounding box center [15, 214] width 13 height 10
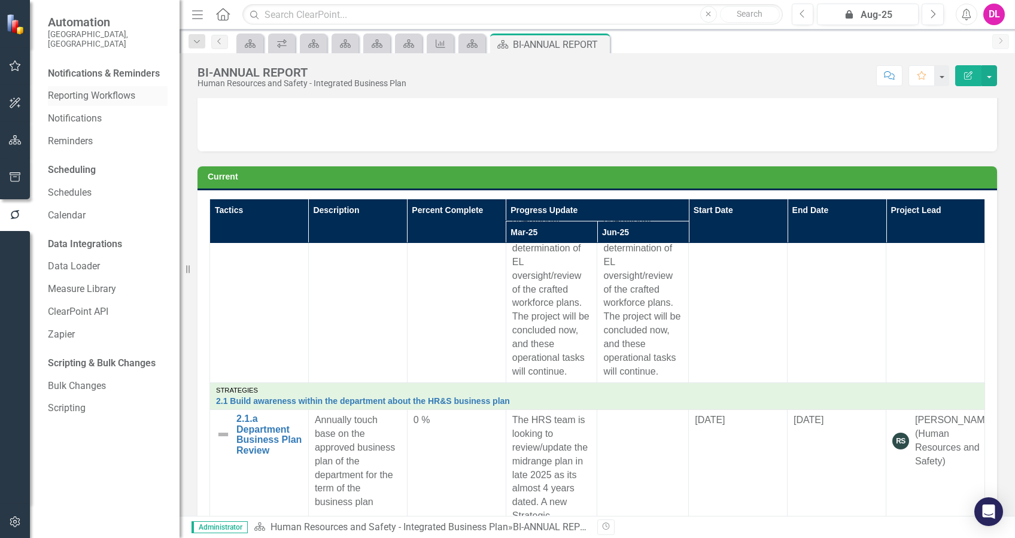
click at [104, 89] on link "Reporting Workflows" at bounding box center [108, 96] width 120 height 14
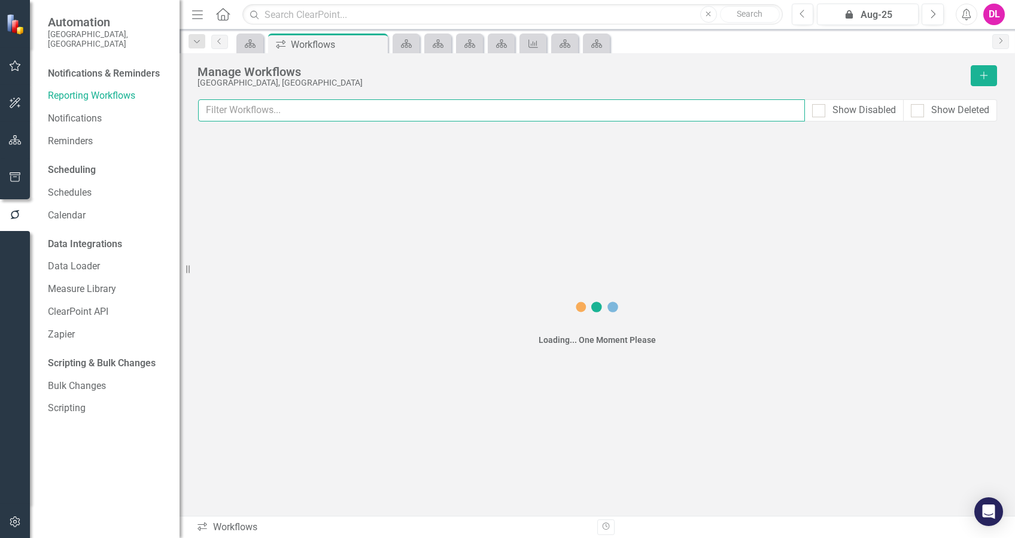
click at [340, 111] on input "text" at bounding box center [501, 110] width 607 height 22
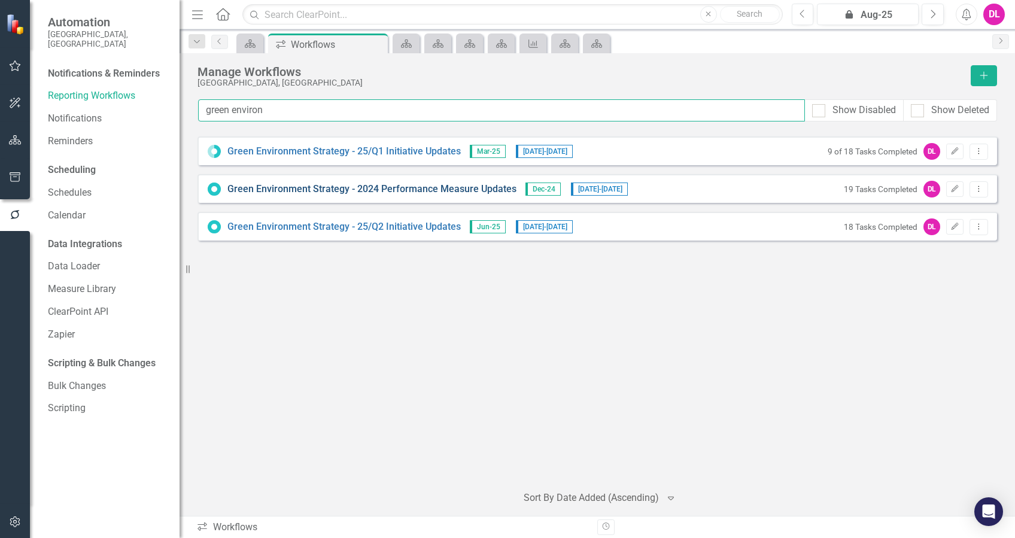
type input "green environ"
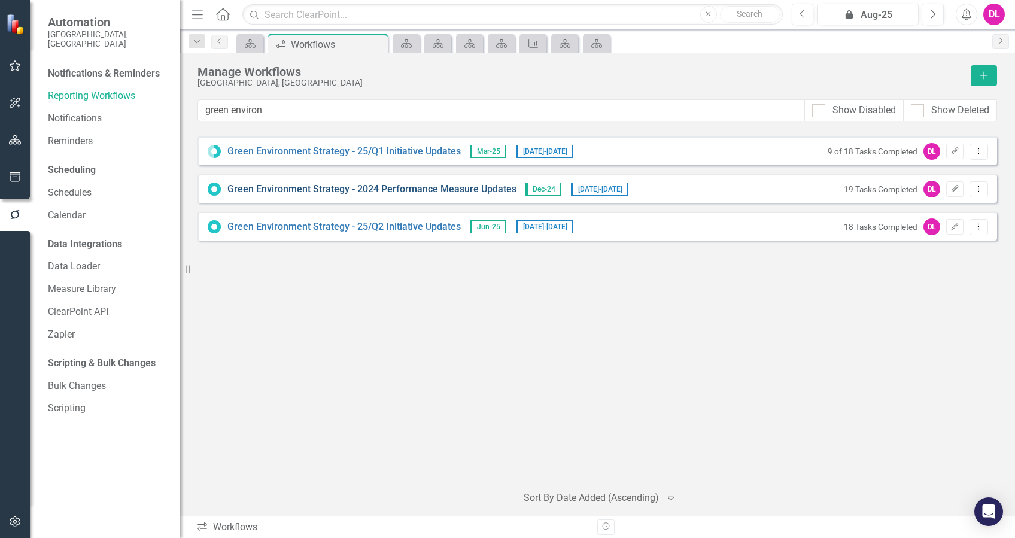
click at [458, 188] on link "Green Environment Strategy - 2024 Performance Measure Updates" at bounding box center [371, 189] width 289 height 14
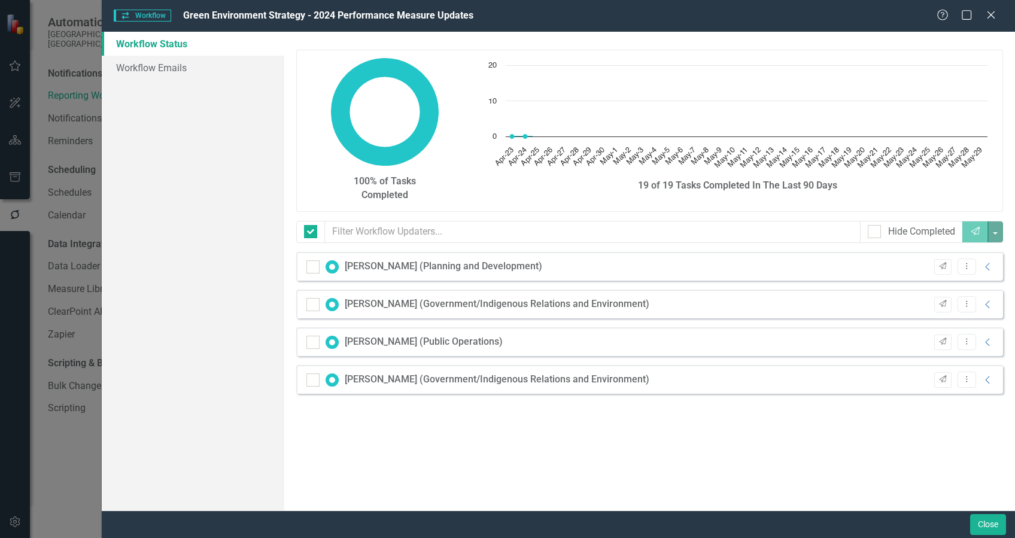
checkbox input "false"
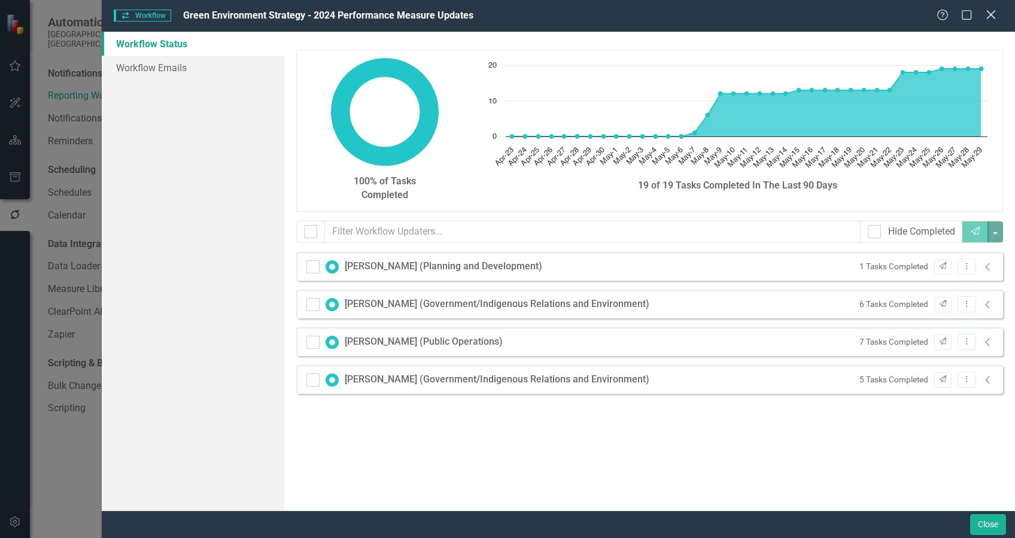
click at [987, 14] on icon "Close" at bounding box center [990, 14] width 15 height 11
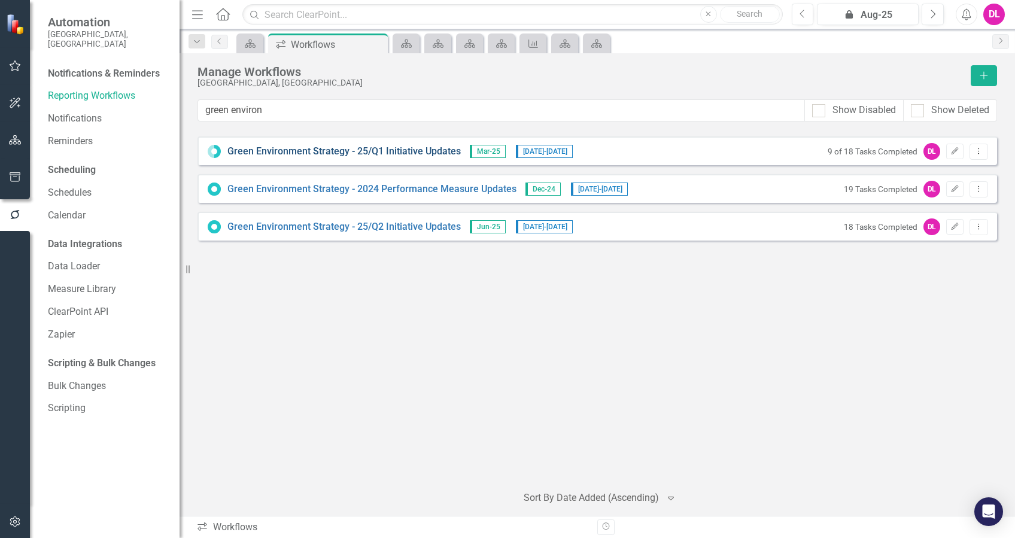
click at [346, 149] on link "Green Environment Strategy - 25/Q1 Initiative Updates" at bounding box center [343, 152] width 233 height 14
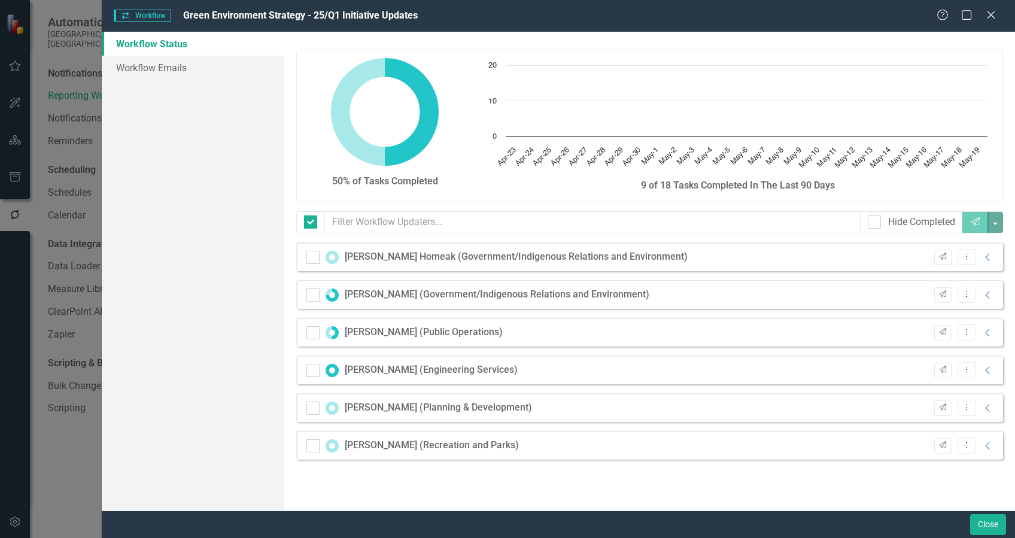
checkbox input "false"
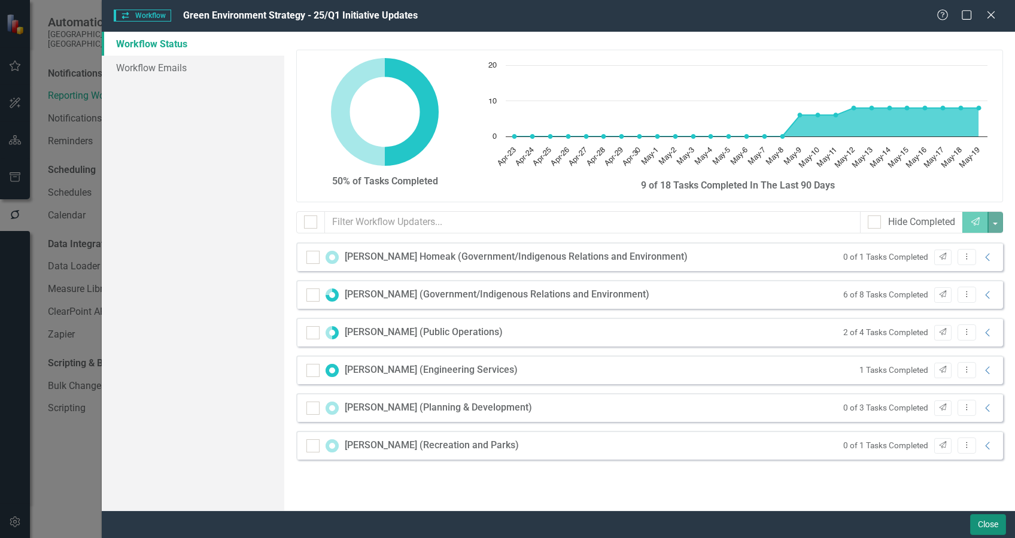
click at [973, 525] on button "Close" at bounding box center [988, 524] width 36 height 21
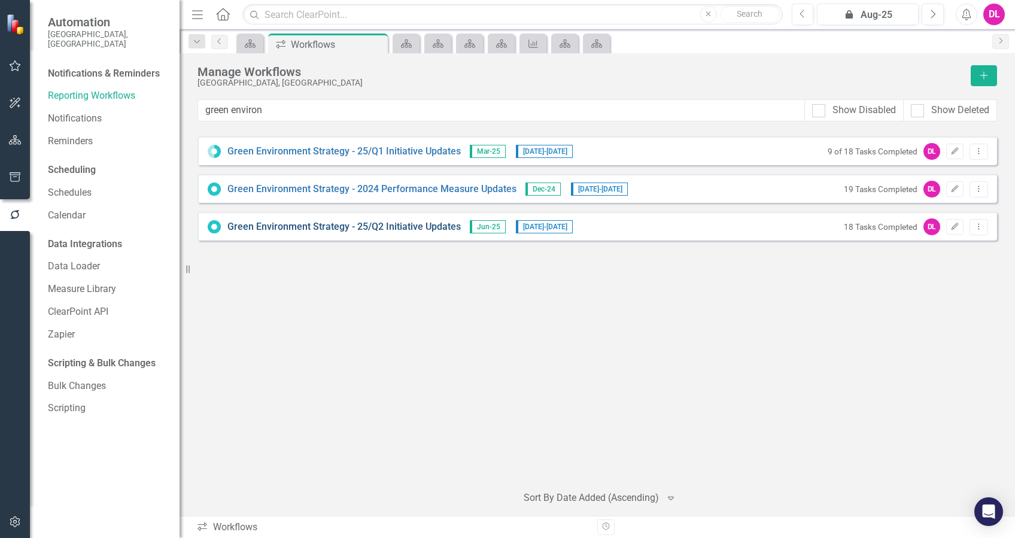
click at [327, 229] on link "Green Environment Strategy - 25/Q2 Initiative Updates" at bounding box center [343, 227] width 233 height 14
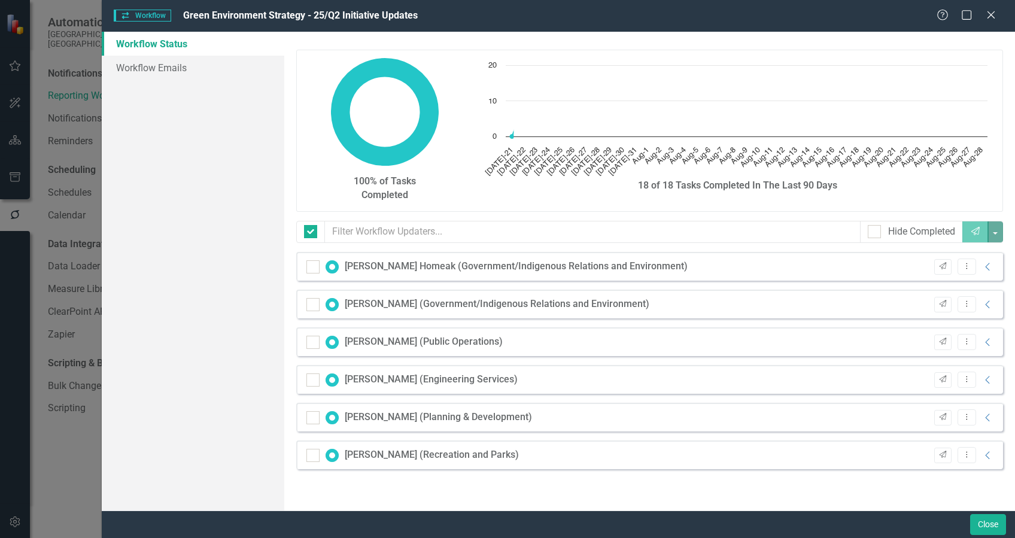
checkbox input "false"
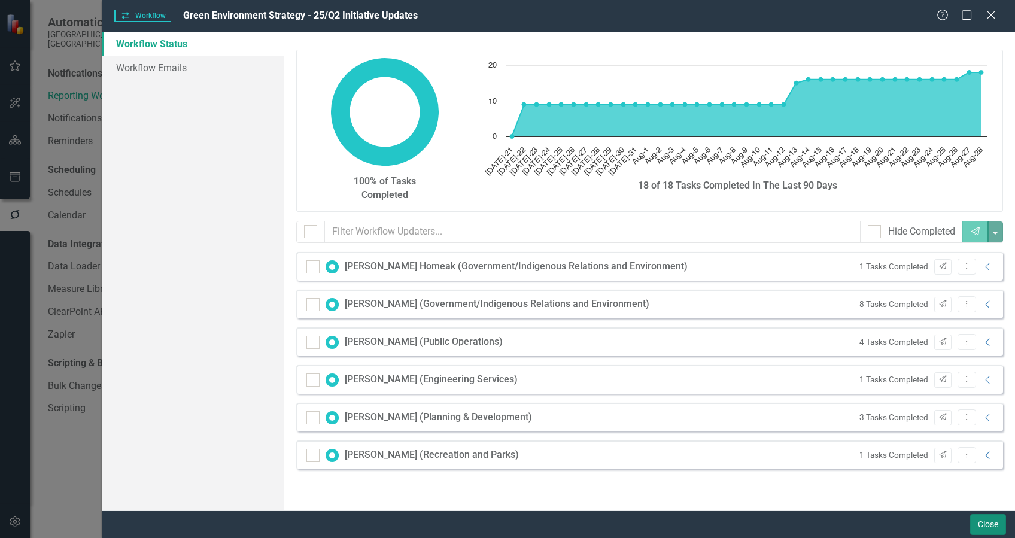
click at [987, 522] on button "Close" at bounding box center [988, 524] width 36 height 21
